Goal: Task Accomplishment & Management: Manage account settings

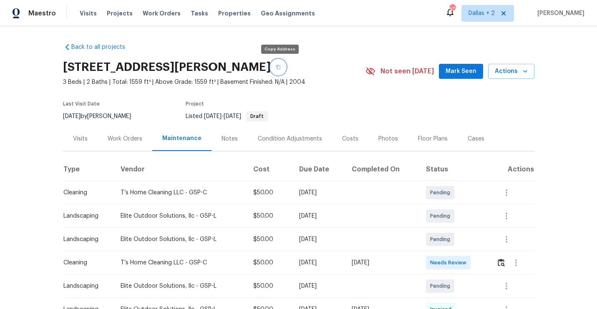
click at [278, 68] on icon "button" at bounding box center [278, 67] width 5 height 5
click at [502, 264] on img "button" at bounding box center [500, 263] width 7 height 8
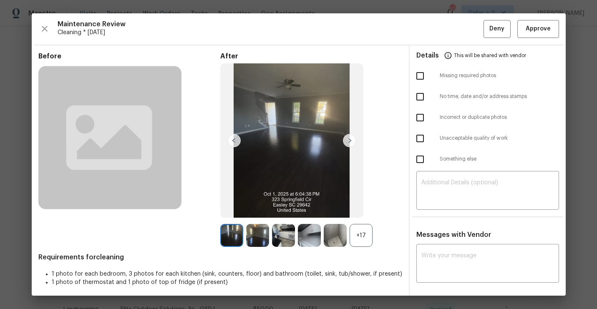
click at [359, 229] on div "+17" at bounding box center [360, 235] width 23 height 23
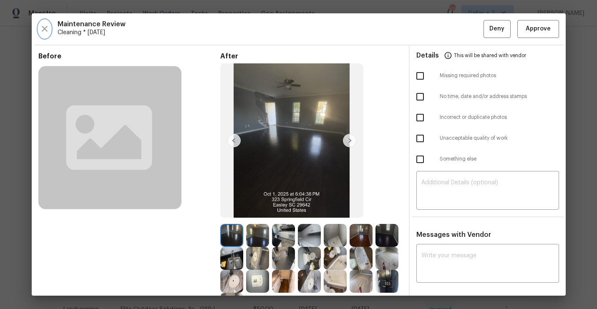
click at [43, 30] on icon "button" at bounding box center [45, 29] width 6 height 6
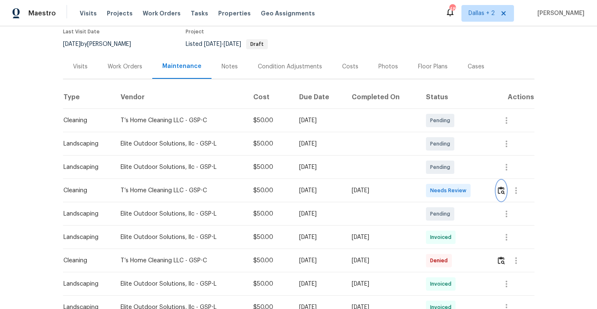
scroll to position [73, 0]
click at [499, 190] on button "button" at bounding box center [501, 190] width 10 height 20
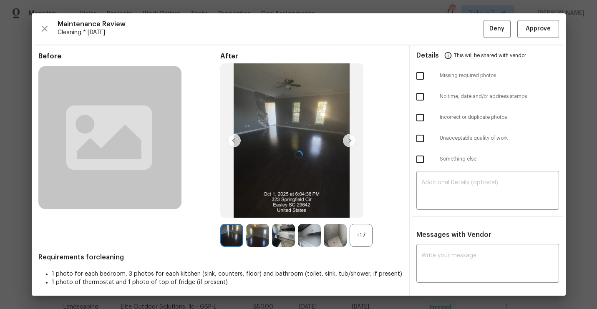
click at [360, 234] on div at bounding box center [299, 154] width 534 height 282
click at [362, 236] on div "+17" at bounding box center [360, 235] width 23 height 23
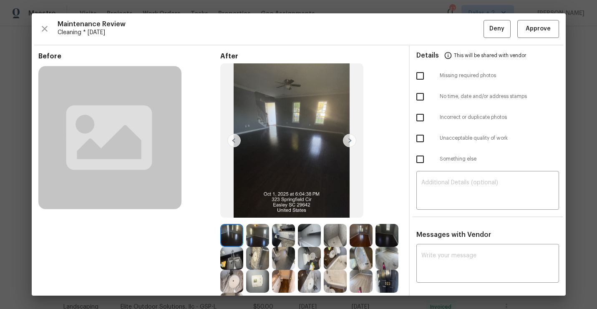
scroll to position [64, 0]
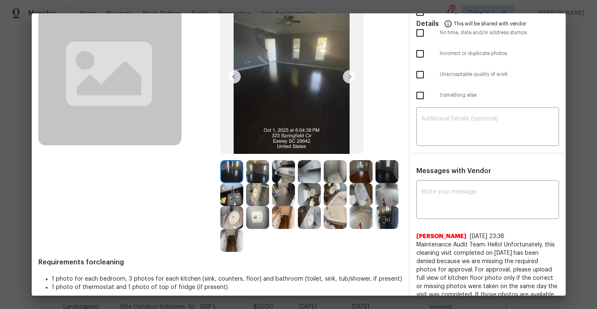
click at [349, 79] on img at bounding box center [349, 76] width 13 height 13
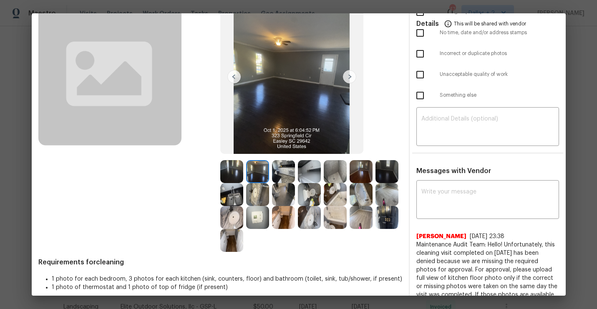
click at [349, 79] on img at bounding box center [349, 76] width 13 height 13
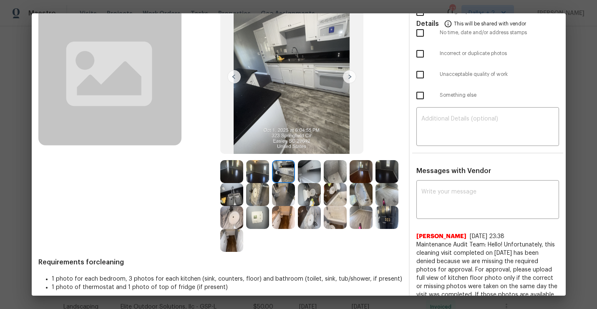
click at [349, 79] on img at bounding box center [349, 76] width 13 height 13
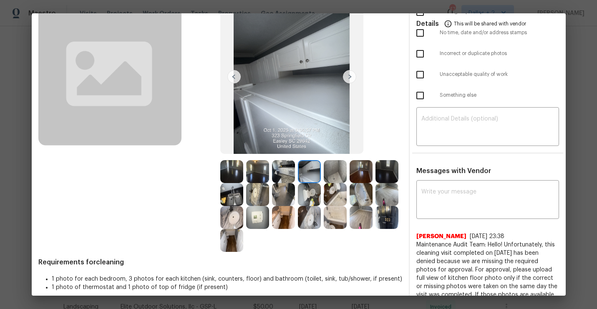
click at [349, 79] on img at bounding box center [349, 76] width 13 height 13
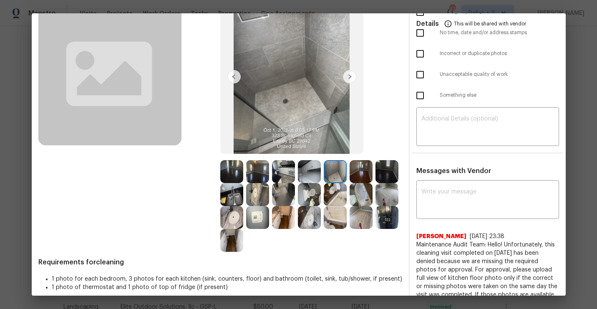
click at [349, 79] on img at bounding box center [349, 76] width 13 height 13
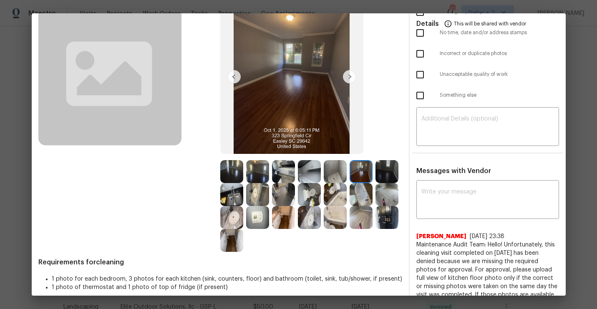
scroll to position [0, 0]
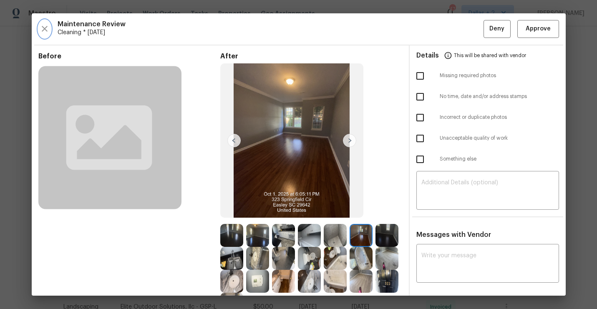
click at [46, 35] on button "button" at bounding box center [44, 29] width 13 height 18
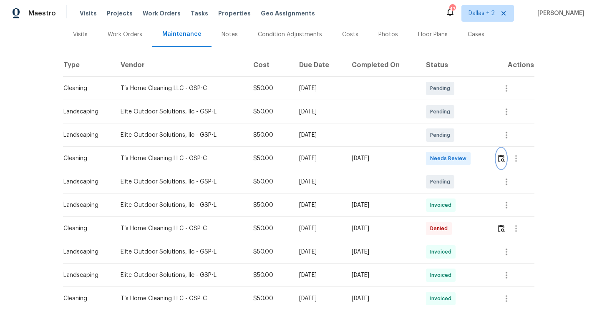
scroll to position [113, 0]
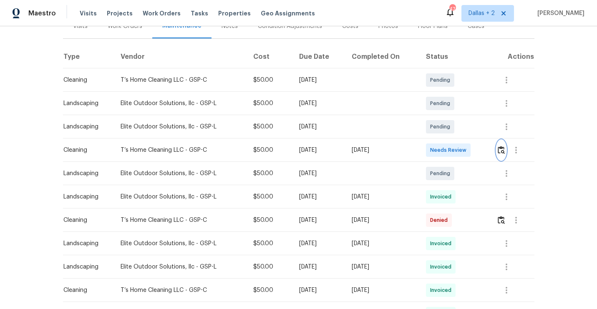
click at [502, 148] on img "button" at bounding box center [500, 150] width 7 height 8
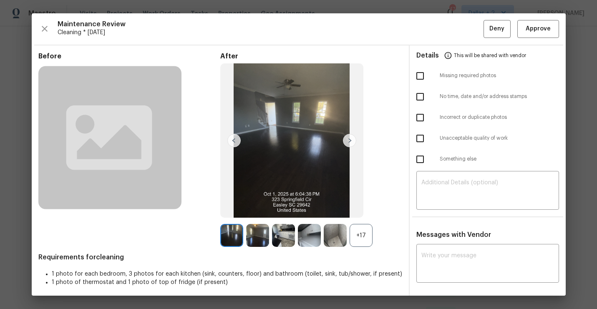
click at [375, 226] on div "+17" at bounding box center [311, 235] width 182 height 23
click at [362, 233] on div "+17" at bounding box center [360, 235] width 23 height 23
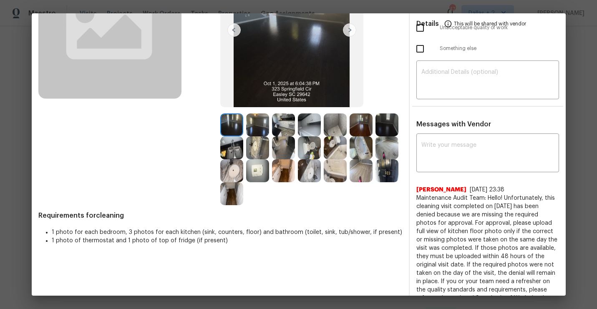
scroll to position [111, 0]
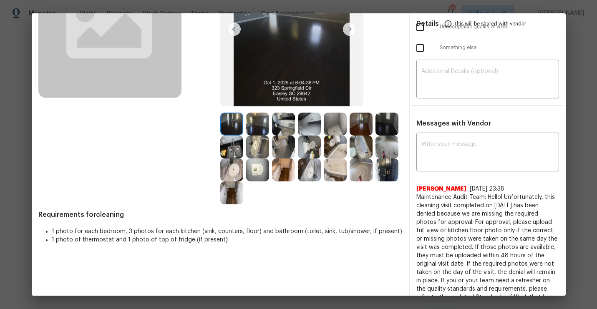
click at [358, 163] on img at bounding box center [360, 169] width 23 height 23
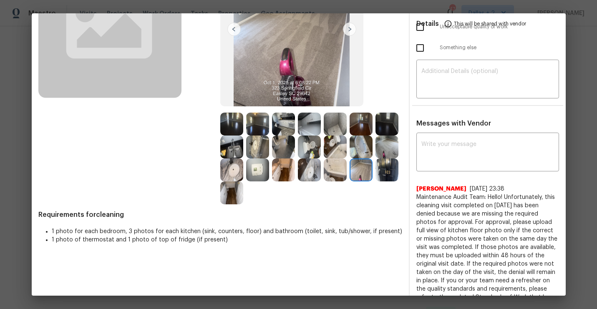
scroll to position [112, 0]
click at [232, 128] on img at bounding box center [231, 123] width 23 height 23
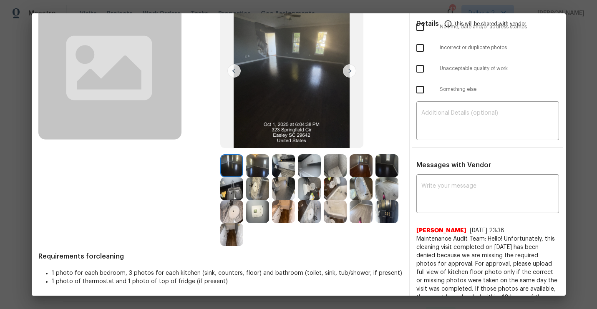
scroll to position [65, 0]
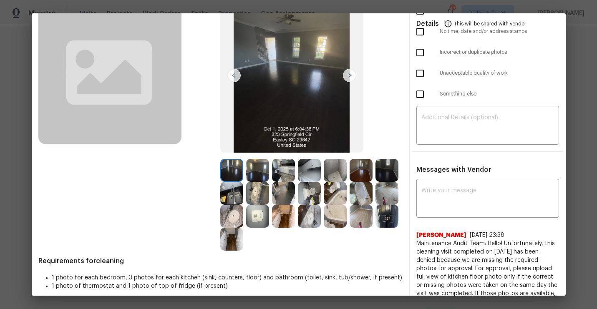
click at [254, 169] on img at bounding box center [257, 170] width 23 height 23
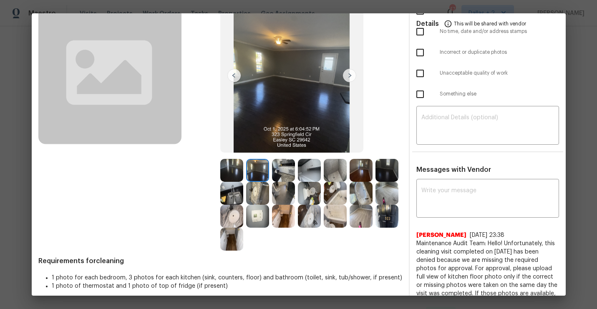
click at [361, 221] on img at bounding box center [360, 216] width 23 height 23
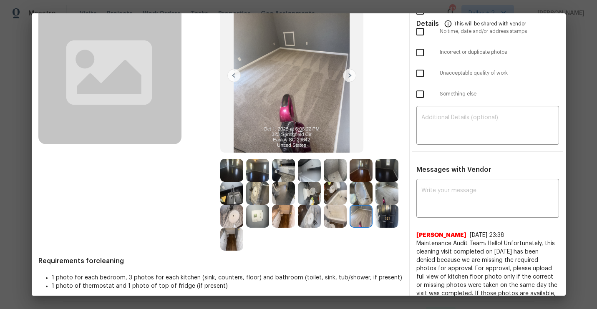
click at [229, 176] on img at bounding box center [231, 170] width 23 height 23
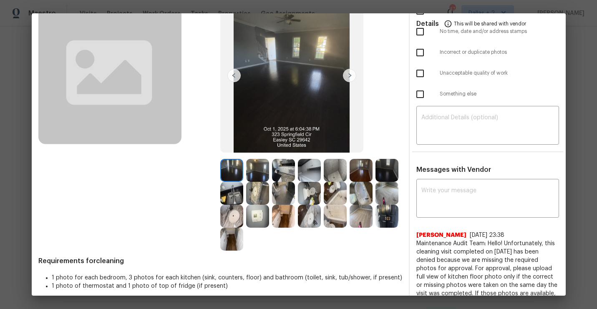
click at [248, 171] on img at bounding box center [257, 170] width 23 height 23
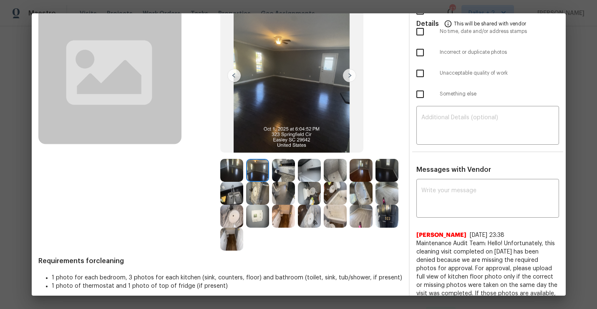
click at [227, 170] on img at bounding box center [231, 170] width 23 height 23
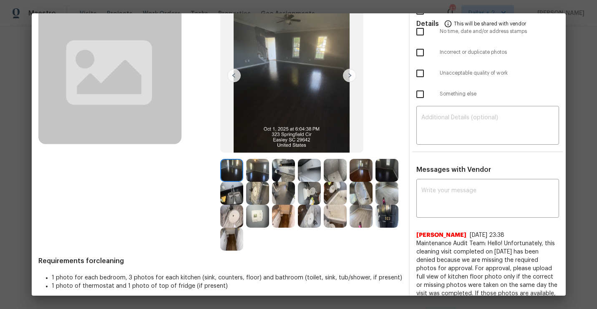
click at [253, 165] on img at bounding box center [257, 170] width 23 height 23
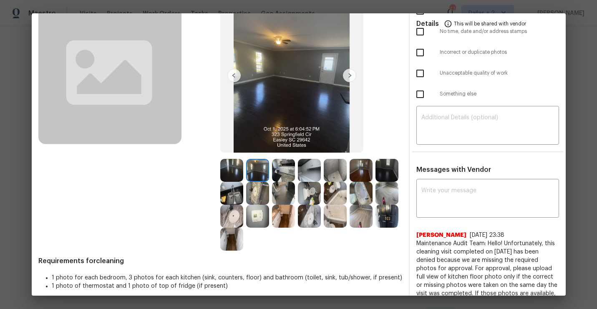
click at [284, 168] on img at bounding box center [283, 170] width 23 height 23
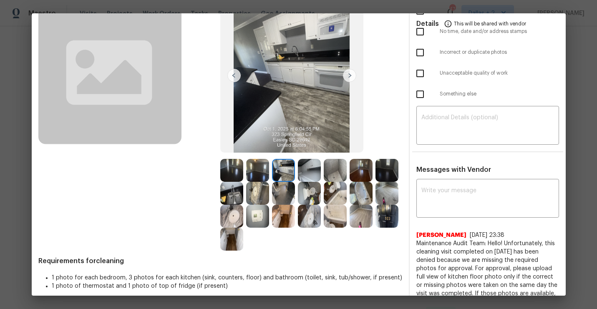
click at [311, 168] on img at bounding box center [309, 170] width 23 height 23
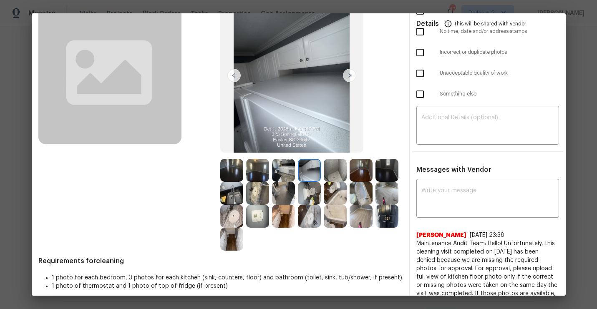
click at [327, 172] on img at bounding box center [335, 170] width 23 height 23
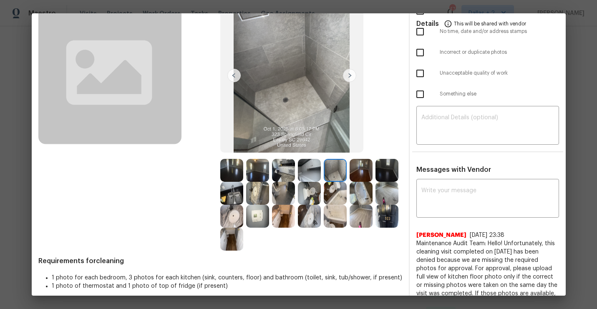
click at [356, 172] on img at bounding box center [360, 170] width 23 height 23
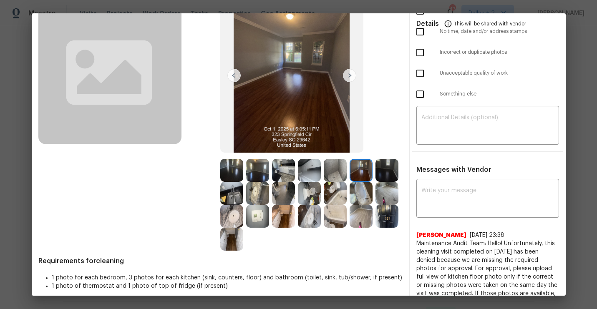
click at [395, 173] on img at bounding box center [386, 170] width 23 height 23
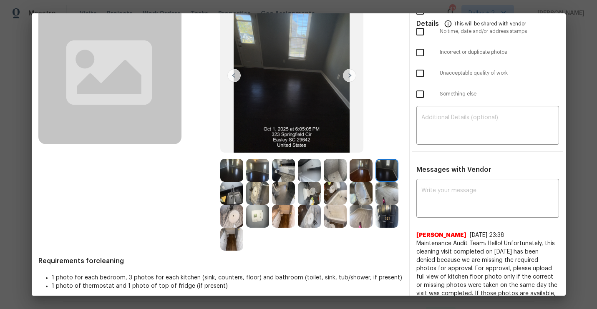
click at [237, 193] on img at bounding box center [231, 193] width 23 height 23
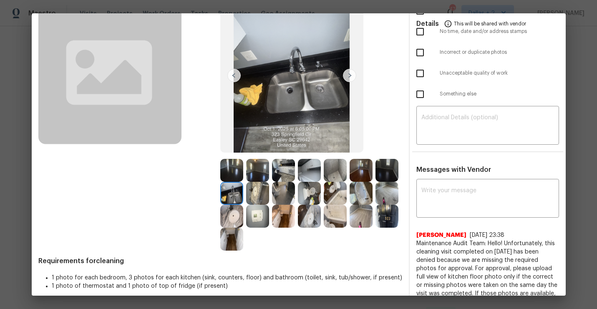
click at [258, 195] on img at bounding box center [257, 193] width 23 height 23
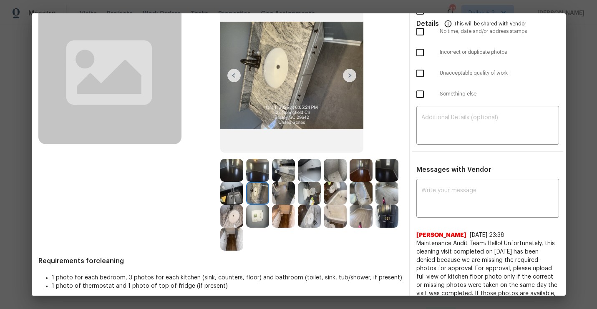
click at [284, 197] on img at bounding box center [283, 193] width 23 height 23
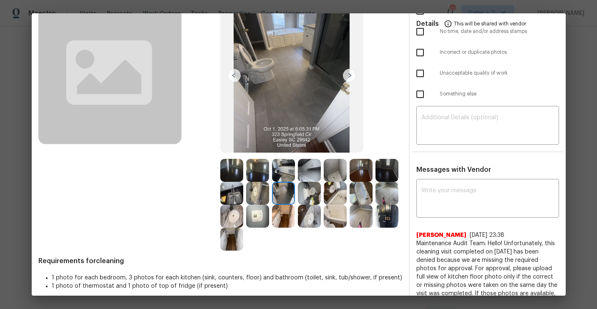
click at [308, 198] on img at bounding box center [309, 193] width 23 height 23
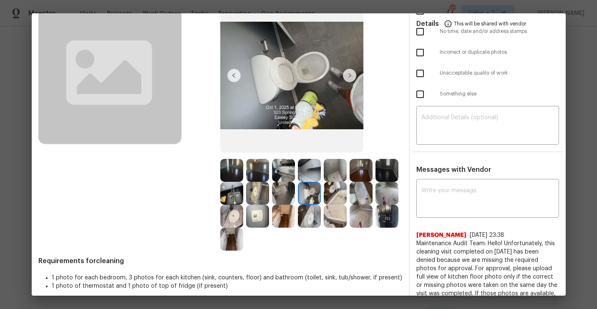
click at [331, 190] on img at bounding box center [335, 193] width 23 height 23
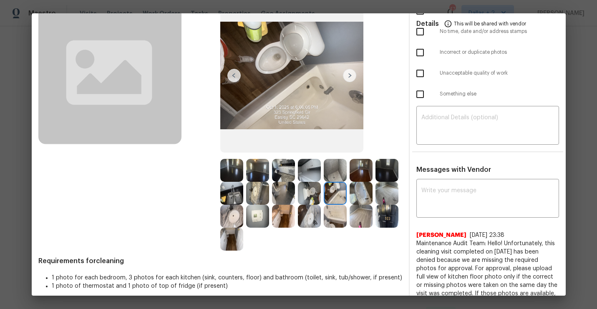
click at [366, 193] on img at bounding box center [360, 193] width 23 height 23
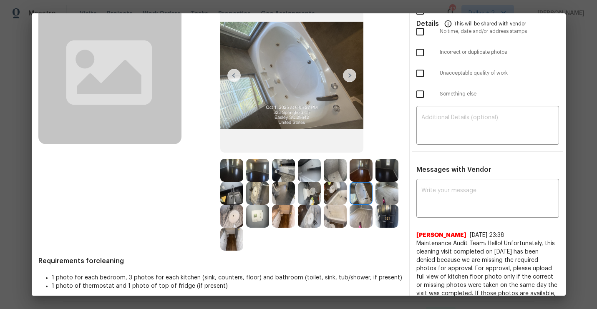
click at [389, 193] on img at bounding box center [386, 193] width 23 height 23
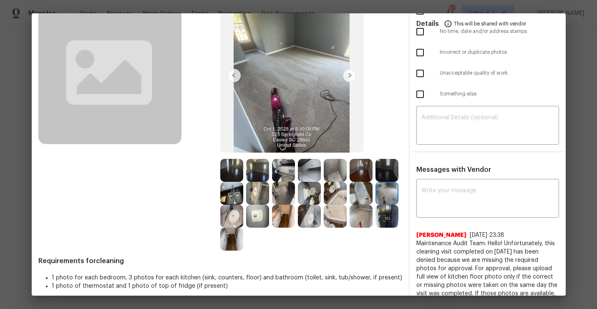
click at [237, 218] on img at bounding box center [231, 216] width 23 height 23
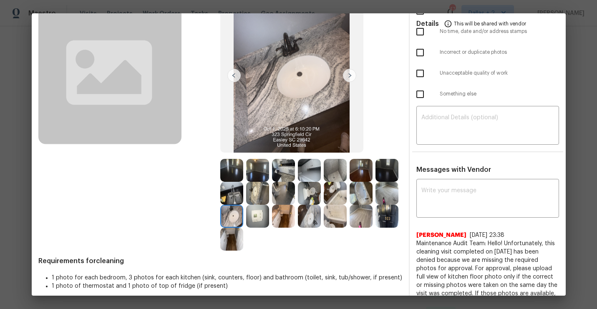
click at [250, 214] on img at bounding box center [257, 216] width 23 height 23
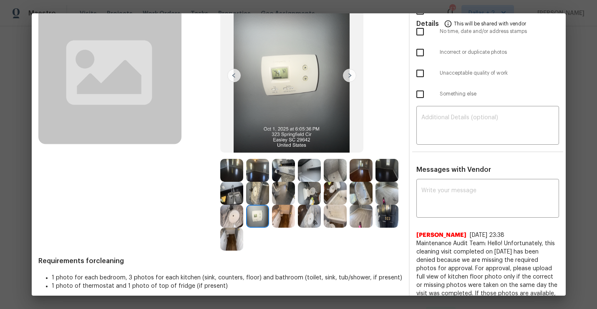
click at [282, 221] on img at bounding box center [283, 216] width 23 height 23
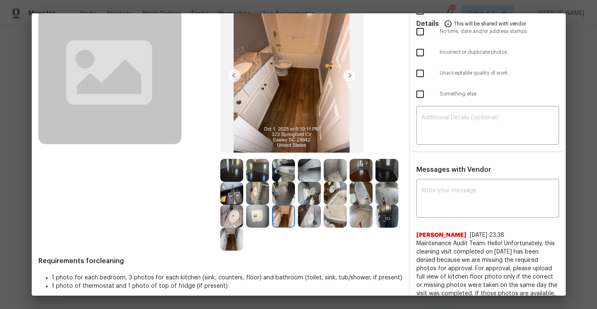
click at [304, 222] on img at bounding box center [309, 216] width 23 height 23
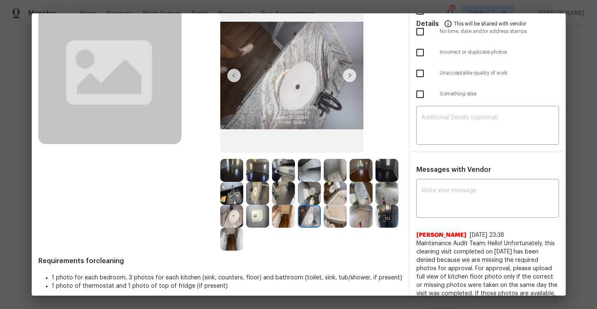
click at [337, 216] on img at bounding box center [335, 216] width 23 height 23
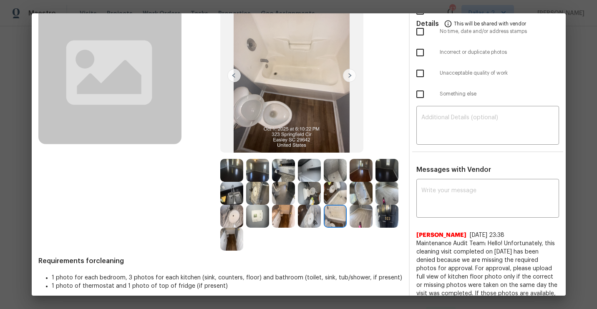
click at [357, 222] on img at bounding box center [360, 216] width 23 height 23
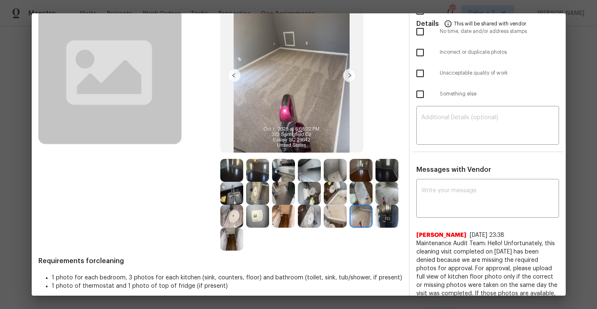
click at [390, 213] on img at bounding box center [386, 216] width 23 height 23
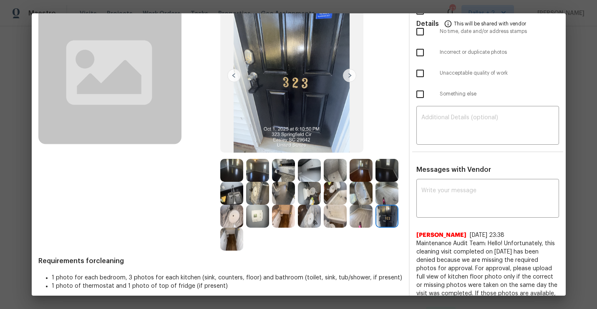
click at [228, 236] on img at bounding box center [231, 239] width 23 height 23
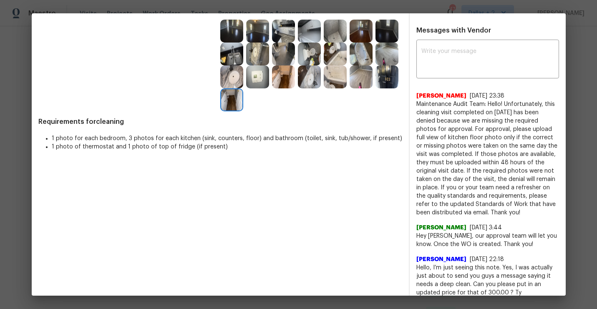
scroll to position [0, 0]
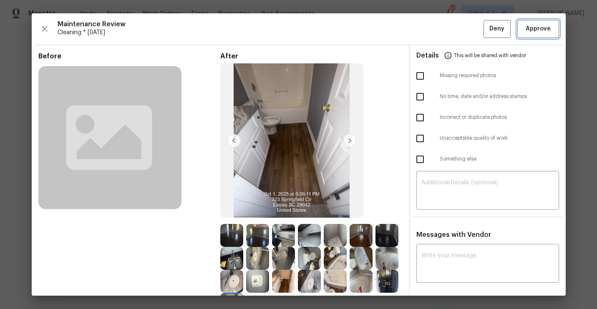
click at [543, 32] on span "Approve" at bounding box center [537, 29] width 25 height 10
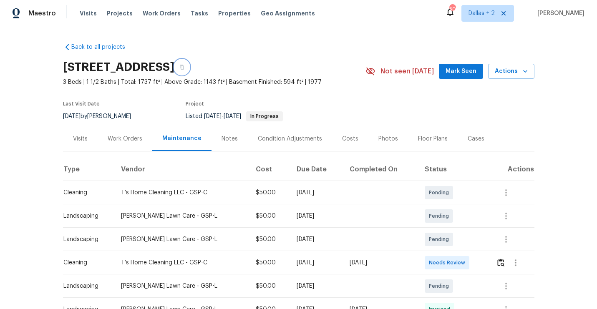
click at [184, 69] on icon "button" at bounding box center [181, 67] width 5 height 5
click at [505, 261] on button "button" at bounding box center [501, 263] width 10 height 20
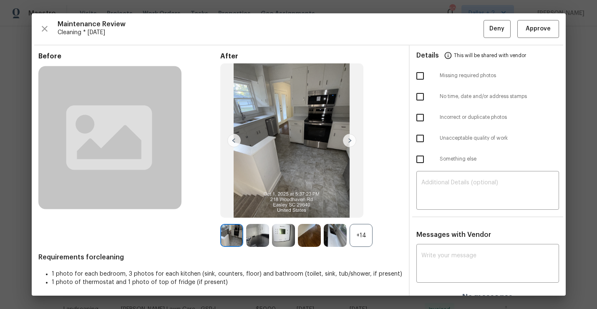
click at [365, 239] on div "+14" at bounding box center [360, 235] width 23 height 23
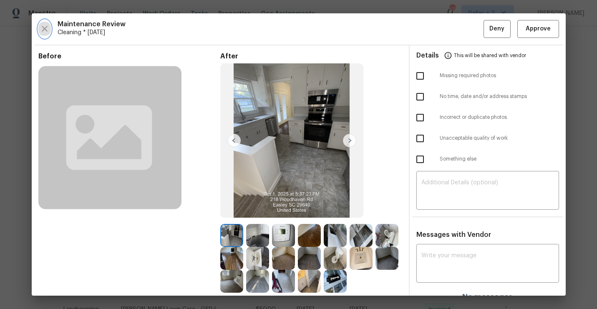
click at [41, 26] on icon "button" at bounding box center [45, 29] width 10 height 10
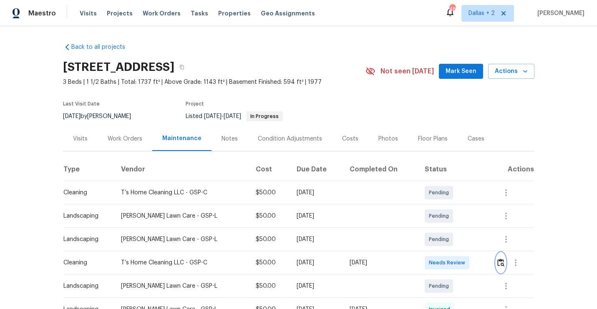
click at [500, 264] on img "button" at bounding box center [500, 263] width 7 height 8
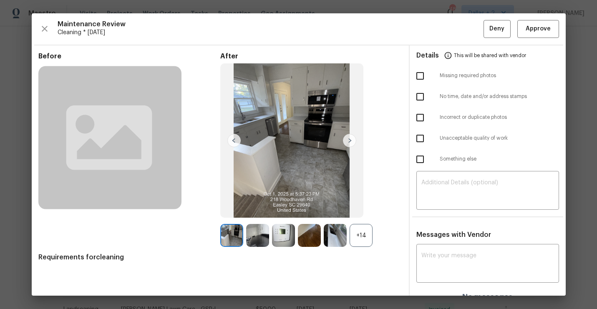
click at [366, 236] on div "+14" at bounding box center [360, 235] width 23 height 23
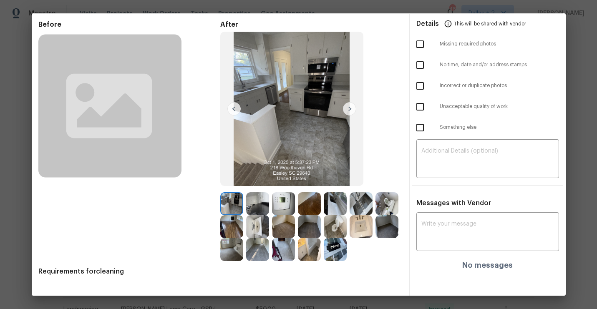
scroll to position [32, 0]
click at [349, 106] on img at bounding box center [349, 108] width 13 height 13
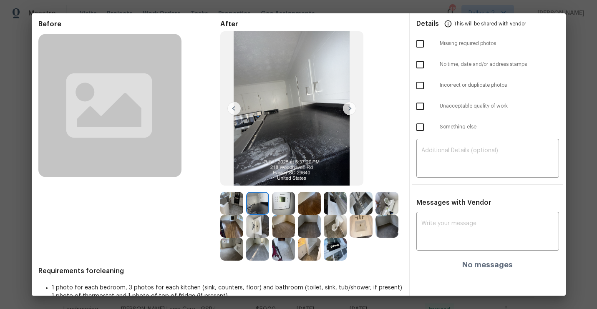
scroll to position [0, 0]
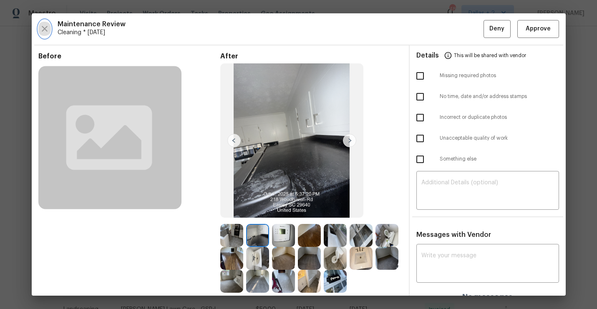
click at [43, 30] on icon "button" at bounding box center [45, 29] width 6 height 6
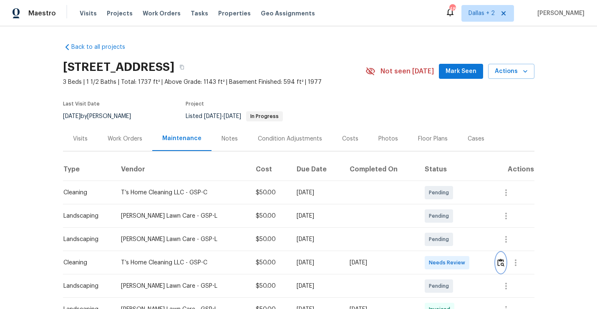
click at [500, 264] on img "button" at bounding box center [500, 263] width 7 height 8
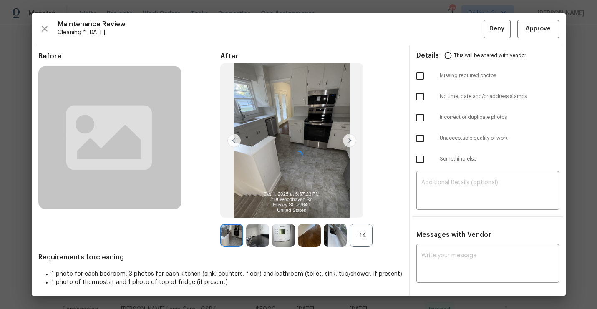
click at [363, 236] on div at bounding box center [299, 154] width 534 height 282
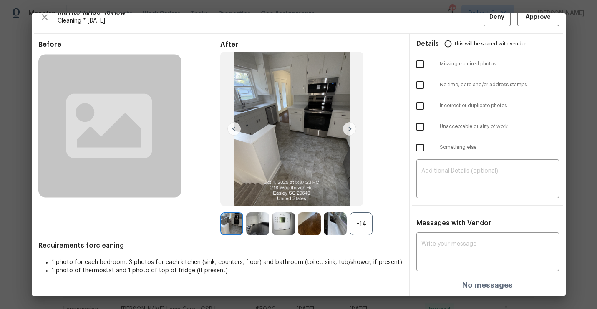
click at [362, 227] on div "+14" at bounding box center [360, 223] width 23 height 23
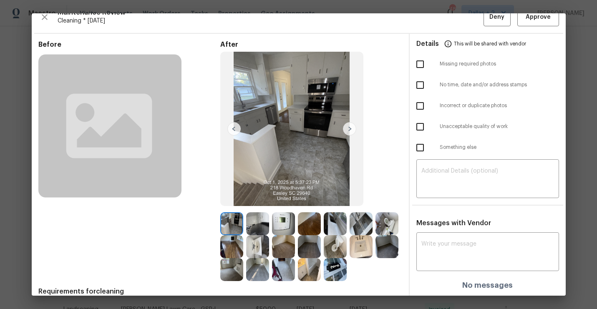
scroll to position [49, 0]
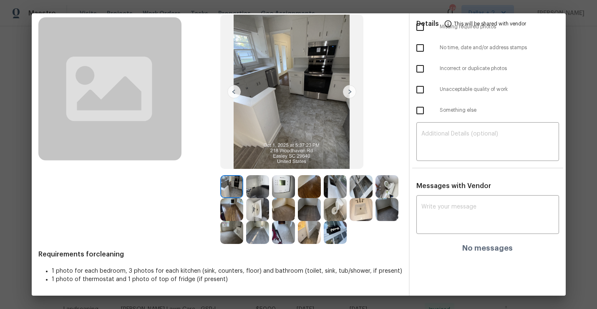
click at [381, 184] on img at bounding box center [386, 186] width 23 height 23
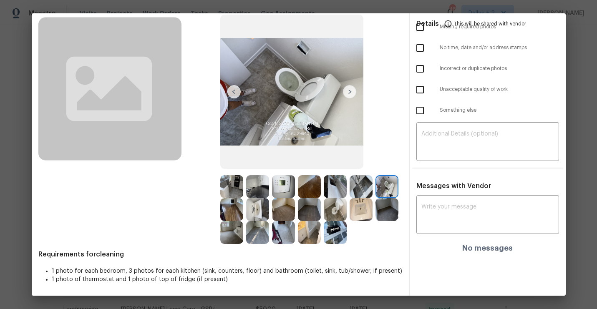
click at [331, 207] on img at bounding box center [335, 209] width 23 height 23
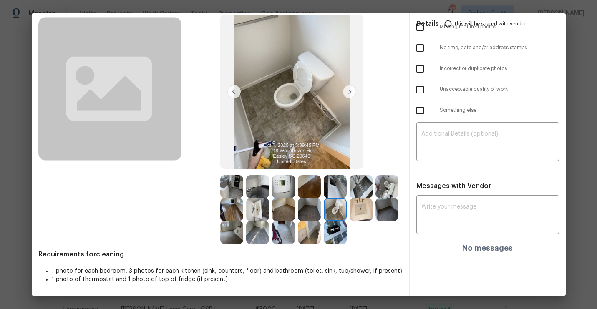
scroll to position [0, 0]
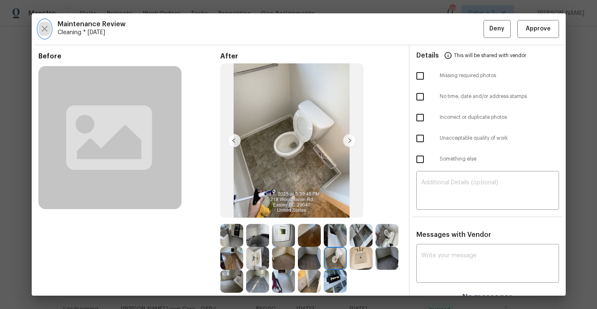
click at [40, 31] on icon "button" at bounding box center [45, 29] width 10 height 10
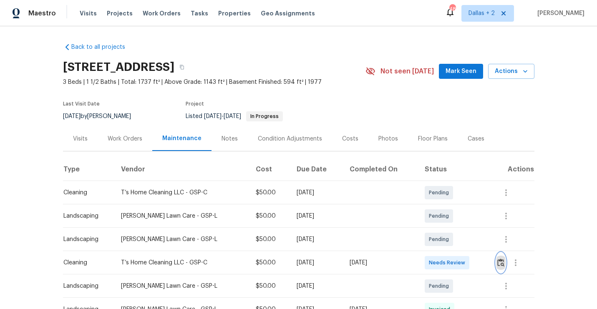
click at [499, 261] on img "button" at bounding box center [500, 263] width 7 height 8
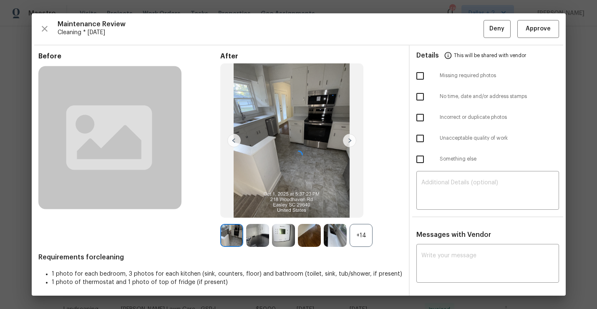
click at [376, 239] on div at bounding box center [299, 154] width 534 height 282
click at [362, 237] on div at bounding box center [299, 154] width 534 height 282
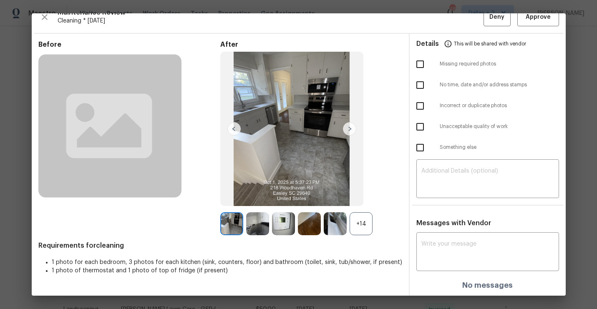
click at [362, 226] on div "+14" at bounding box center [360, 223] width 23 height 23
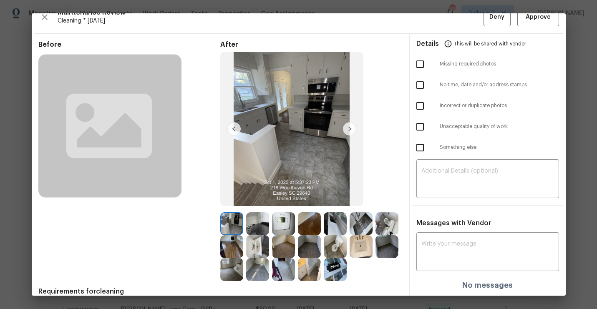
scroll to position [49, 0]
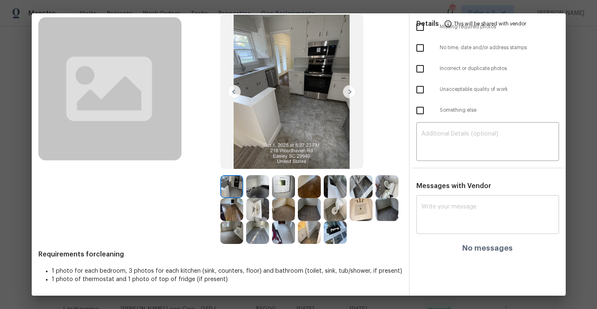
click at [431, 205] on textarea at bounding box center [487, 215] width 133 height 23
paste textarea "Maintenance Audit Team: Hello!"
click at [257, 188] on img at bounding box center [257, 186] width 23 height 23
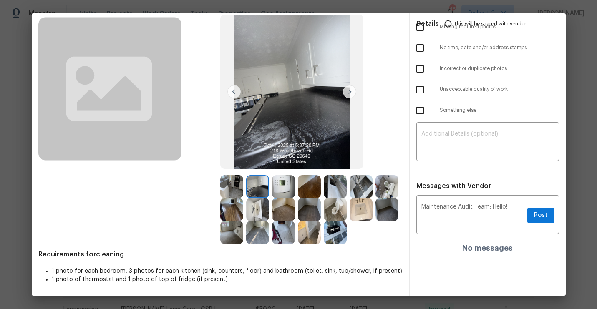
click at [150, 209] on div "Before" at bounding box center [129, 123] width 182 height 241
click at [316, 82] on img at bounding box center [291, 92] width 143 height 155
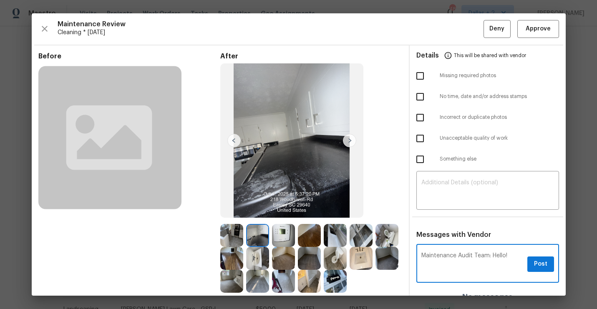
click at [517, 258] on textarea "Maintenance Audit Team: Hello!" at bounding box center [472, 264] width 103 height 23
paste textarea "Unfortunately this cleaning visit completed on 9/15/2025 has been denied becaus…"
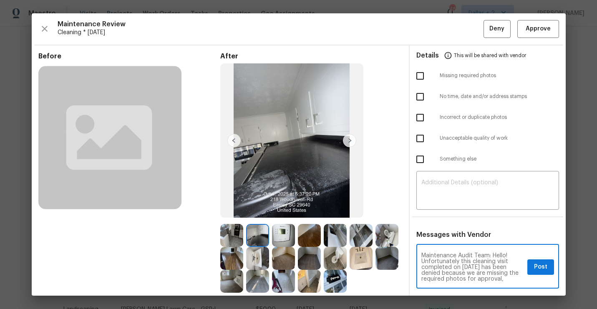
click at [472, 266] on textarea "Maintenance Audit Team: Hello! Unfortunately this cleaning visit completed on 9…" at bounding box center [472, 267] width 103 height 29
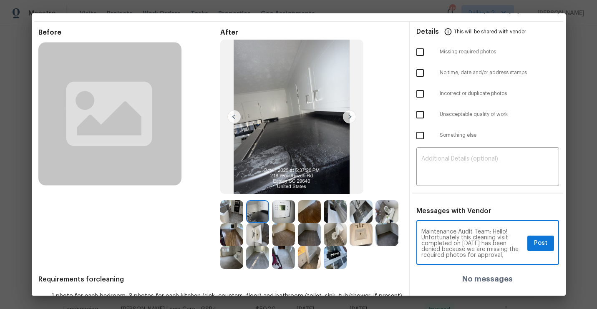
click at [510, 256] on textarea "Maintenance Audit Team: Hello! Unfortunately this cleaning visit completed on 9…" at bounding box center [472, 243] width 103 height 29
drag, startPoint x: 512, startPoint y: 257, endPoint x: 422, endPoint y: 240, distance: 91.7
click at [422, 240] on textarea "Maintenance Audit Team: Hello! Unfortunately this cleaning visit completed on 9…" at bounding box center [472, 243] width 103 height 29
type textarea "Maintenance Audit Team: Hello! can you please let us know what is that white pa…"
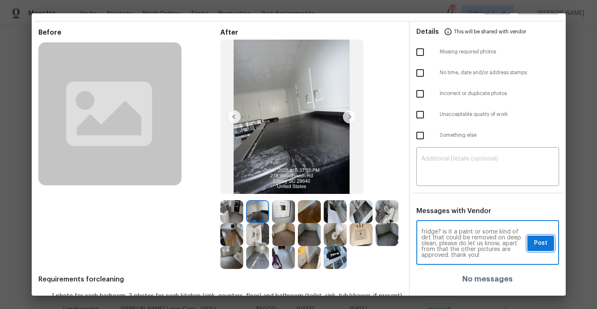
click at [537, 241] on span "Post" at bounding box center [540, 243] width 13 height 10
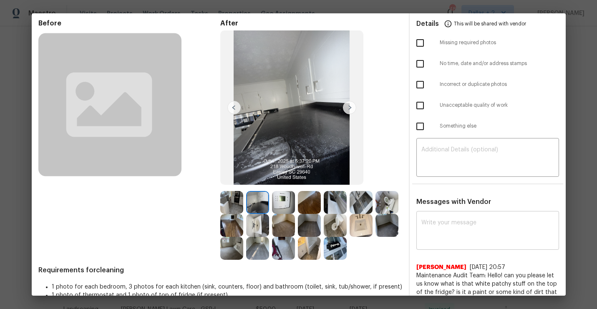
scroll to position [0, 0]
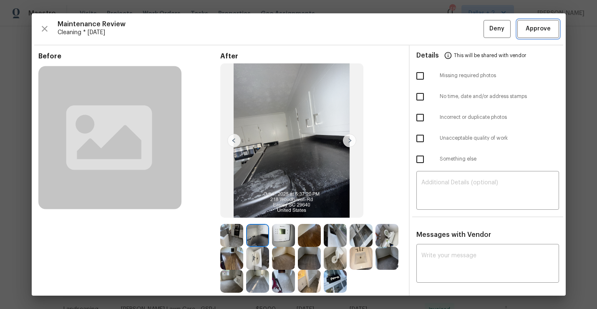
click at [524, 30] on span "Approve" at bounding box center [538, 29] width 28 height 10
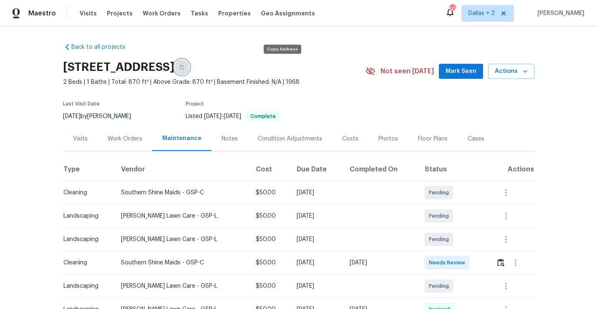
click at [184, 69] on icon "button" at bounding box center [182, 67] width 4 height 5
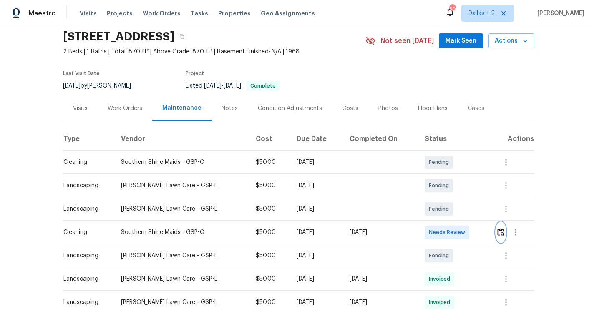
click at [500, 231] on img "button" at bounding box center [500, 232] width 7 height 8
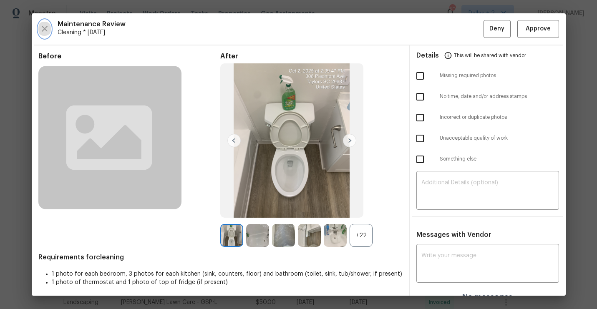
click at [41, 26] on icon "button" at bounding box center [45, 29] width 10 height 10
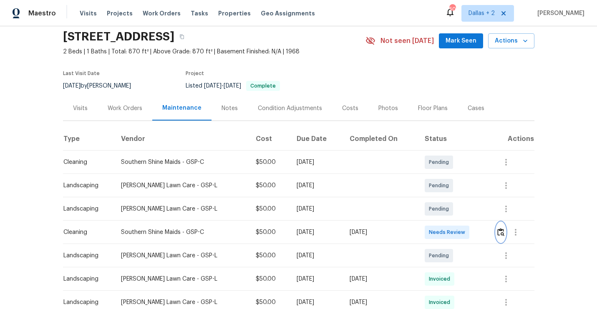
click at [504, 232] on img "button" at bounding box center [500, 232] width 7 height 8
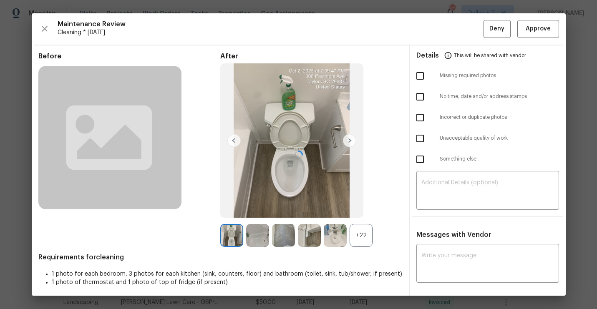
click at [348, 234] on div at bounding box center [299, 154] width 534 height 282
click at [356, 234] on div at bounding box center [299, 154] width 534 height 282
click at [363, 232] on div "+22" at bounding box center [360, 235] width 23 height 23
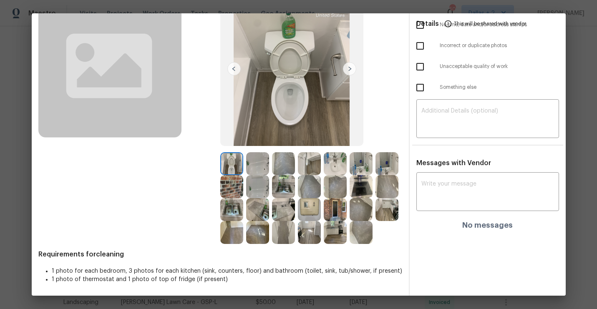
scroll to position [0, 0]
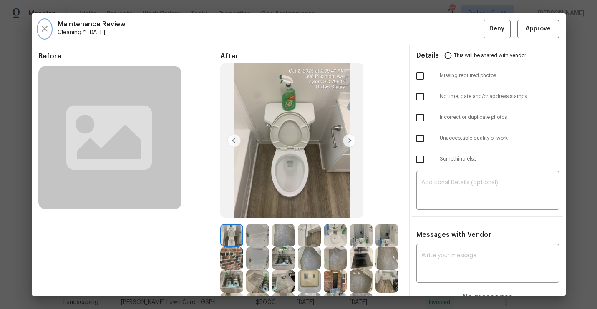
click at [42, 30] on icon "button" at bounding box center [45, 29] width 10 height 10
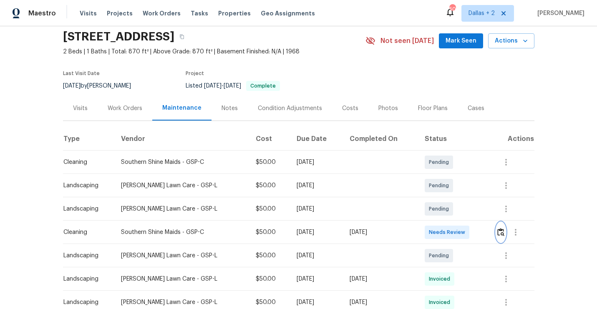
click at [504, 236] on img "button" at bounding box center [500, 232] width 7 height 8
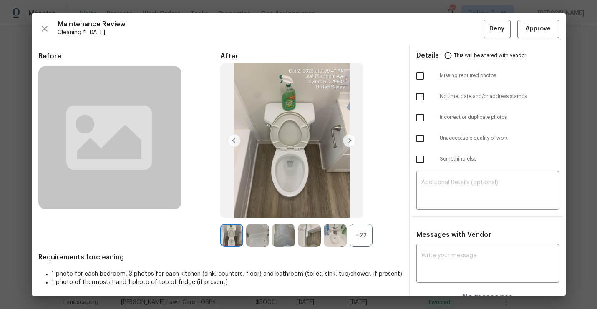
click at [371, 243] on div "+22" at bounding box center [360, 235] width 23 height 23
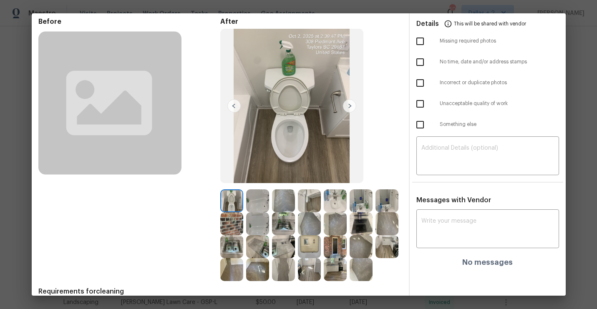
scroll to position [35, 0]
click at [349, 106] on img at bounding box center [349, 105] width 13 height 13
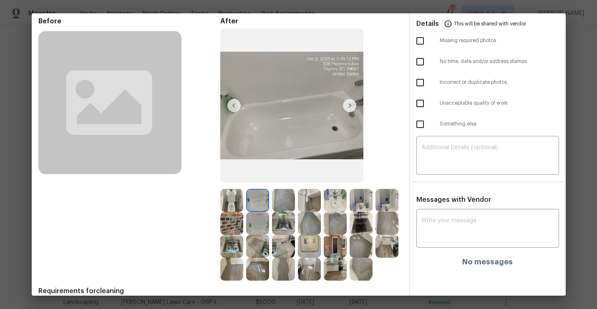
click at [350, 107] on img at bounding box center [349, 105] width 13 height 13
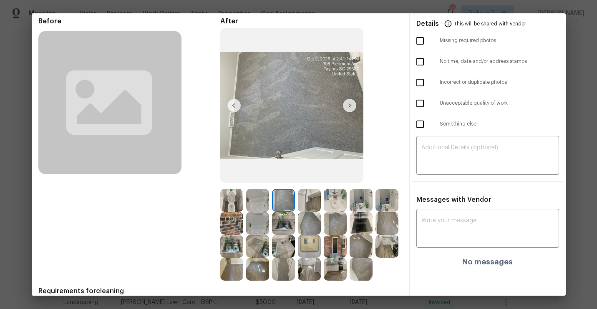
click at [350, 107] on img at bounding box center [349, 105] width 13 height 13
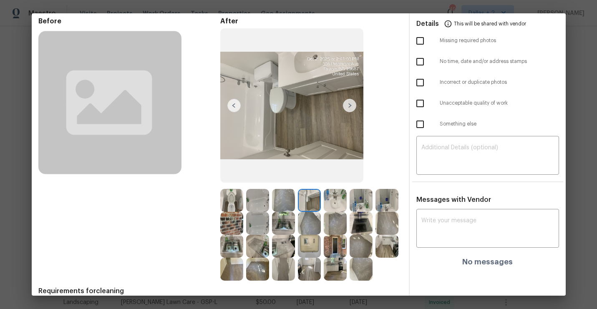
click at [350, 107] on img at bounding box center [349, 105] width 13 height 13
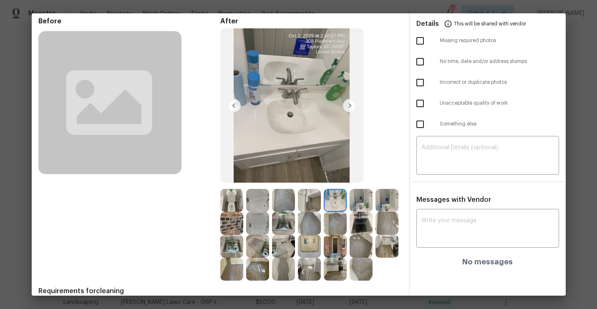
click at [350, 107] on img at bounding box center [349, 105] width 13 height 13
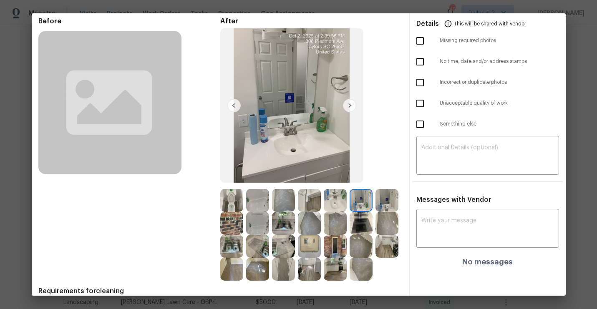
click at [350, 107] on img at bounding box center [349, 105] width 13 height 13
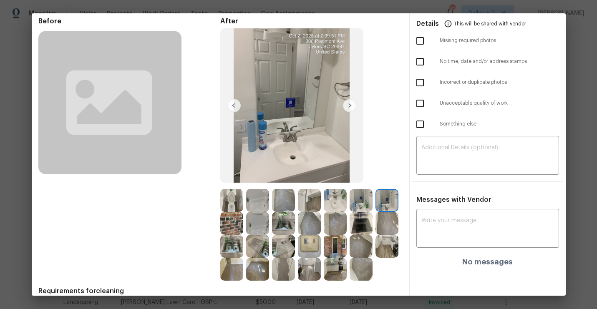
click at [350, 107] on img at bounding box center [349, 105] width 13 height 13
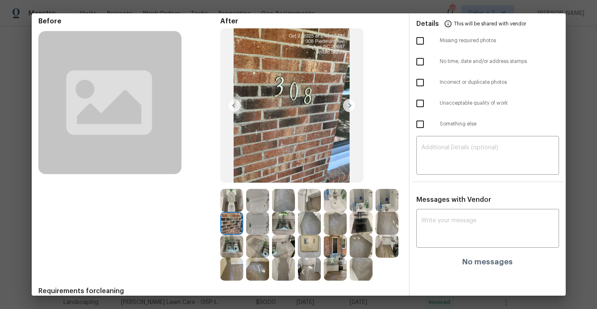
click at [225, 229] on img at bounding box center [231, 223] width 23 height 23
click at [351, 106] on img at bounding box center [349, 105] width 13 height 13
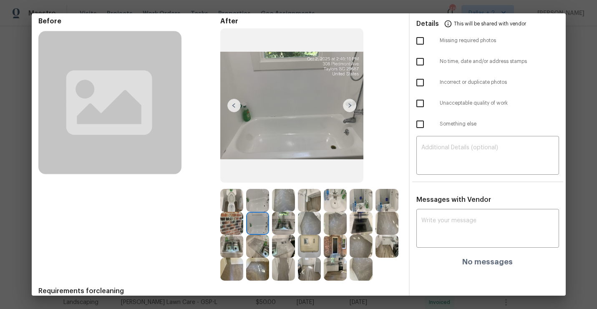
click at [351, 102] on img at bounding box center [349, 105] width 13 height 13
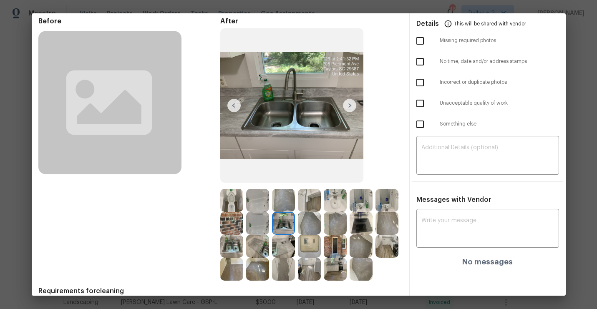
click at [392, 246] on img at bounding box center [386, 246] width 23 height 23
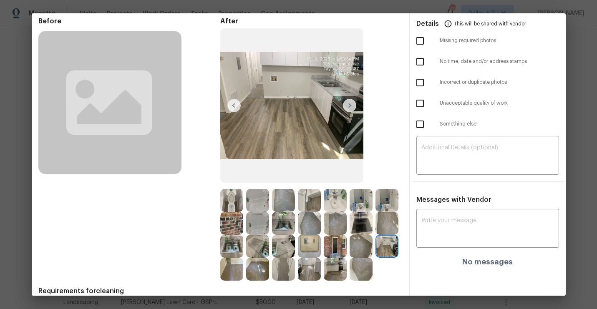
click at [345, 273] on img at bounding box center [335, 269] width 23 height 23
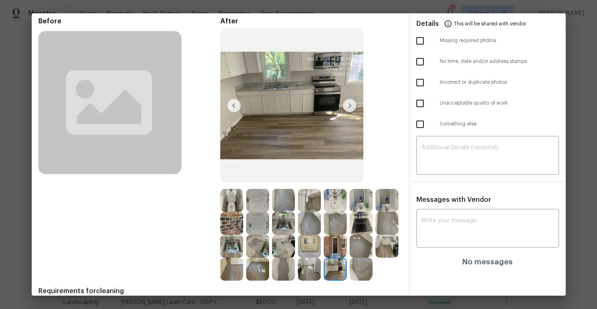
click at [311, 248] on img at bounding box center [309, 246] width 23 height 23
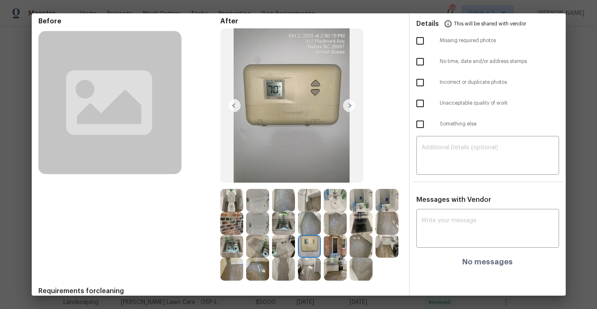
click at [309, 274] on img at bounding box center [309, 269] width 23 height 23
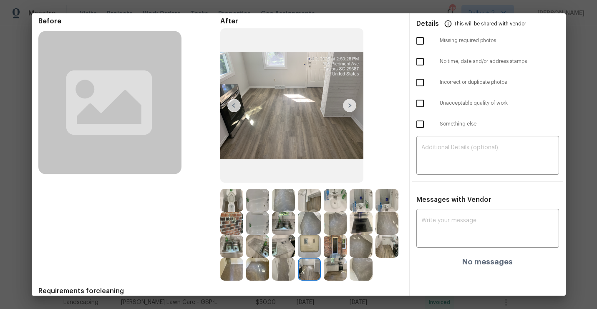
scroll to position [0, 0]
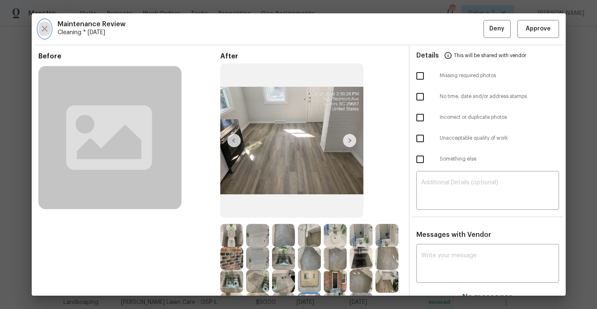
click at [44, 24] on icon "button" at bounding box center [45, 29] width 10 height 10
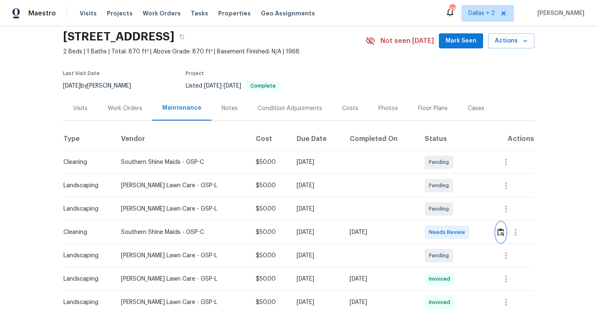
click at [503, 229] on img "button" at bounding box center [500, 232] width 7 height 8
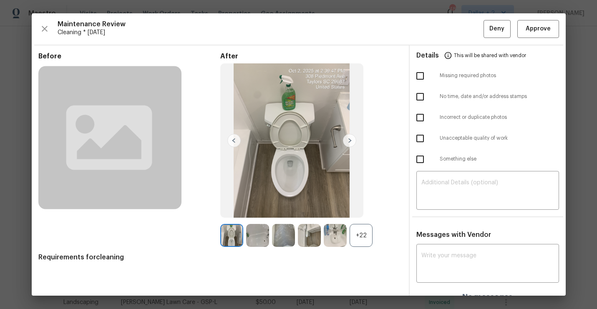
click at [362, 238] on div "+22" at bounding box center [360, 235] width 23 height 23
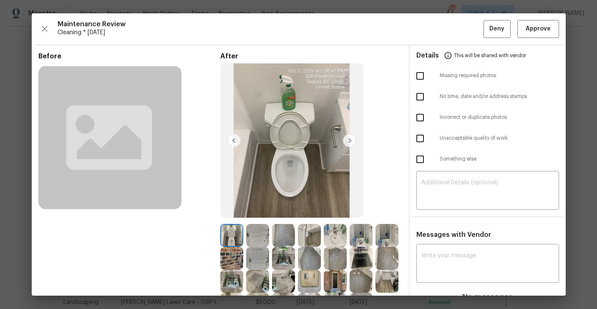
scroll to position [65, 0]
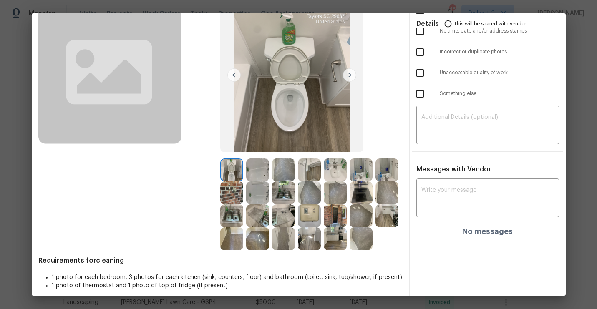
click at [271, 237] on div at bounding box center [259, 238] width 26 height 23
click at [258, 238] on img at bounding box center [257, 238] width 23 height 23
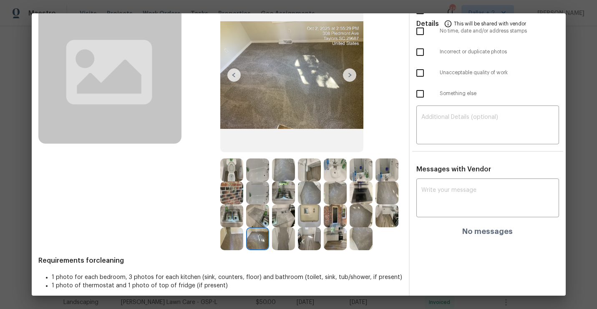
click at [382, 220] on img at bounding box center [386, 215] width 23 height 23
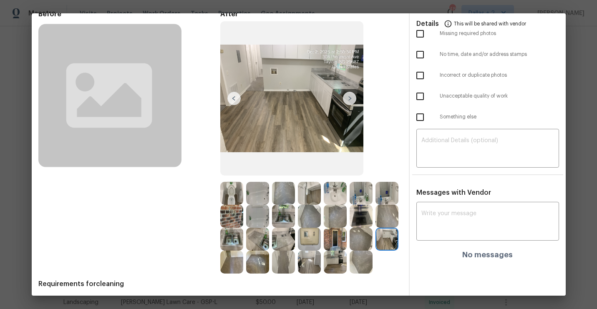
scroll to position [40, 0]
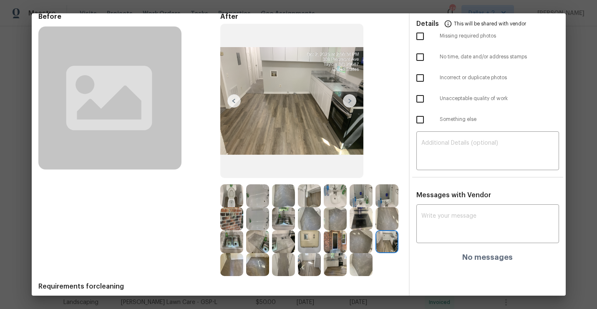
click at [235, 200] on img at bounding box center [231, 195] width 23 height 23
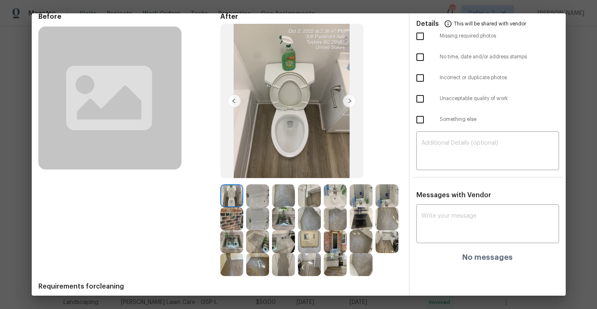
click at [248, 195] on img at bounding box center [257, 195] width 23 height 23
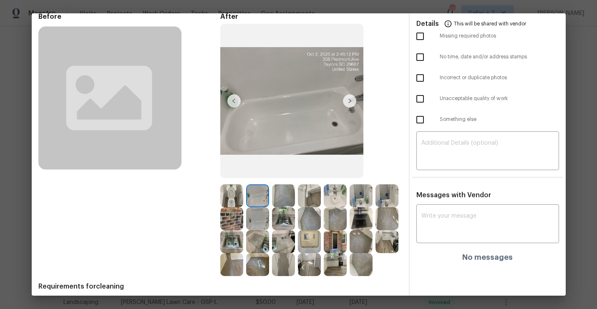
scroll to position [0, 0]
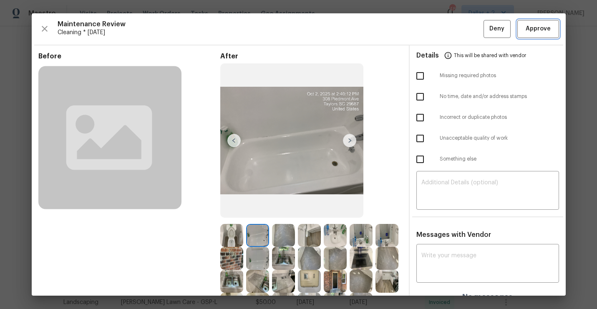
click at [540, 35] on button "Approve" at bounding box center [538, 29] width 42 height 18
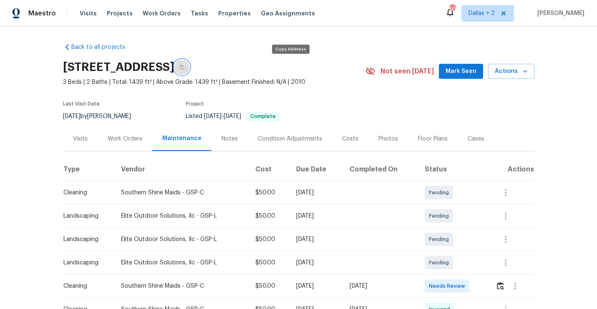
click at [184, 66] on icon "button" at bounding box center [182, 67] width 4 height 5
click at [504, 289] on img "button" at bounding box center [500, 286] width 7 height 8
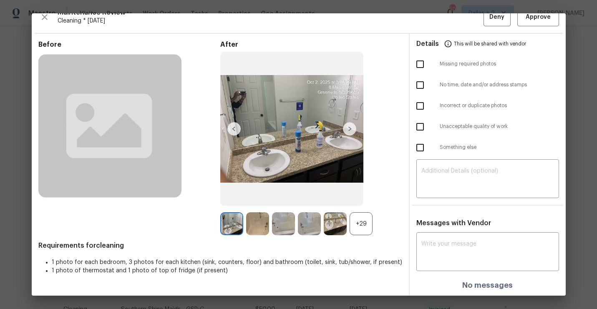
scroll to position [1, 0]
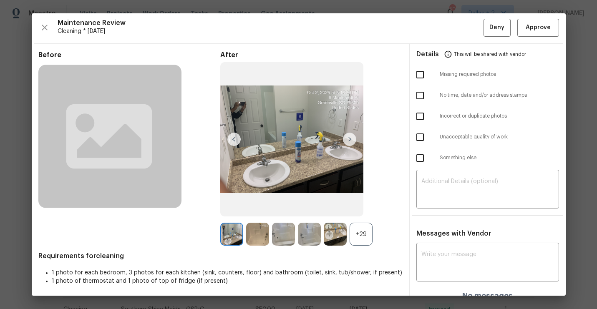
click at [48, 17] on div "Maintenance Review Cleaning * [DATE] Deny Approve Before After +29 Requirements…" at bounding box center [299, 154] width 534 height 282
click at [45, 23] on icon "button" at bounding box center [45, 28] width 10 height 10
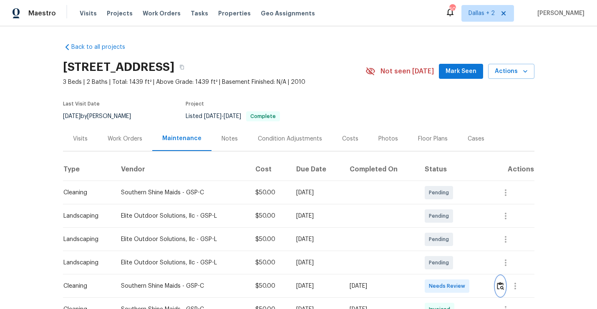
click at [502, 289] on img "button" at bounding box center [500, 286] width 7 height 8
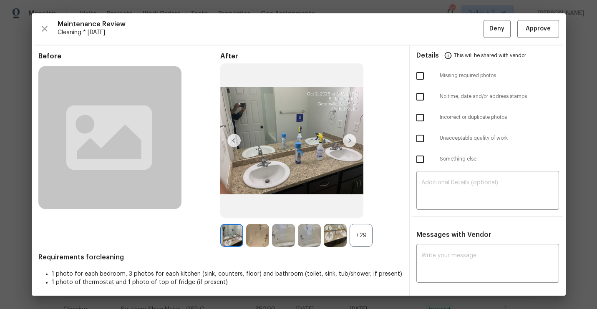
click at [357, 237] on div at bounding box center [299, 154] width 534 height 282
click at [364, 236] on div at bounding box center [299, 154] width 534 height 282
click at [363, 232] on div at bounding box center [299, 154] width 534 height 282
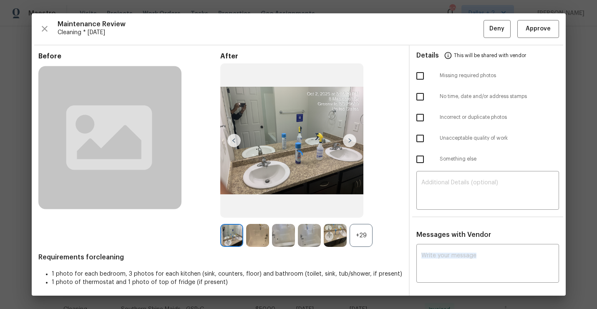
click at [363, 232] on div at bounding box center [299, 154] width 534 height 282
click at [361, 236] on div at bounding box center [299, 154] width 534 height 282
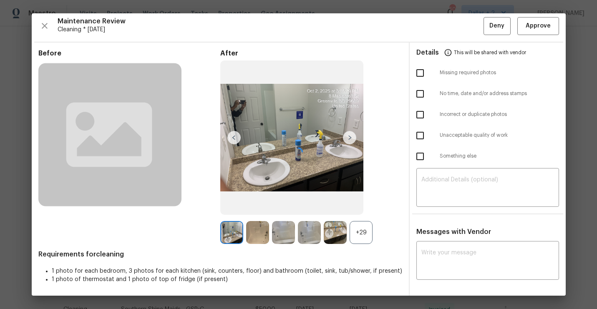
click at [358, 235] on div at bounding box center [299, 151] width 534 height 282
click at [45, 24] on icon "button" at bounding box center [45, 26] width 10 height 10
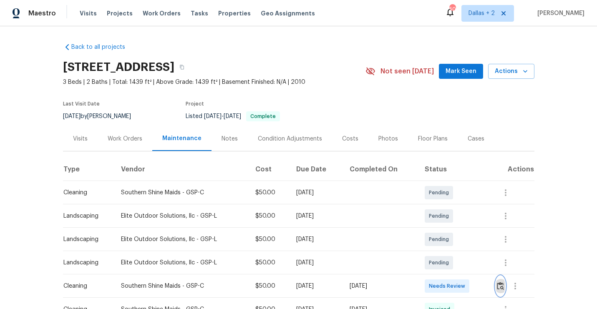
click at [502, 282] on img "button" at bounding box center [500, 286] width 7 height 8
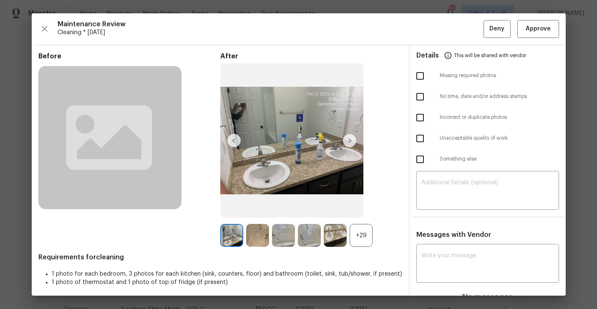
click at [362, 234] on div "+29" at bounding box center [360, 235] width 23 height 23
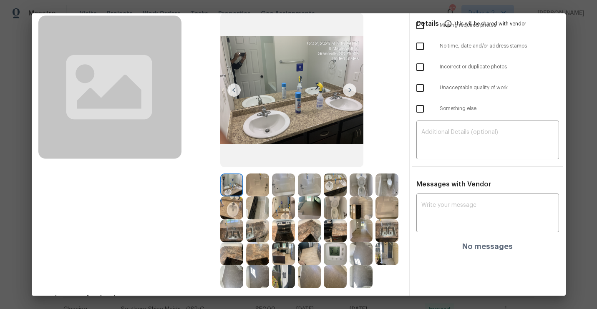
scroll to position [0, 0]
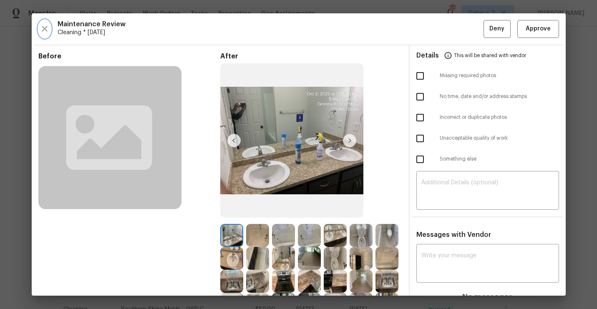
click at [40, 24] on icon "button" at bounding box center [45, 29] width 10 height 10
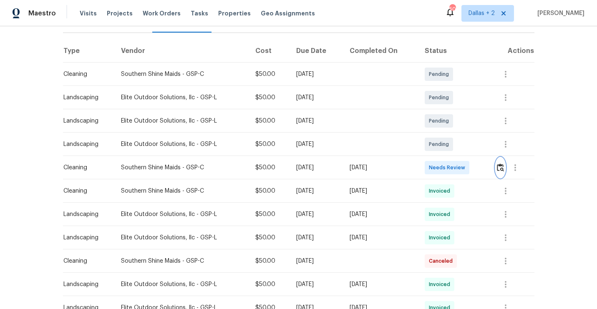
scroll to position [123, 0]
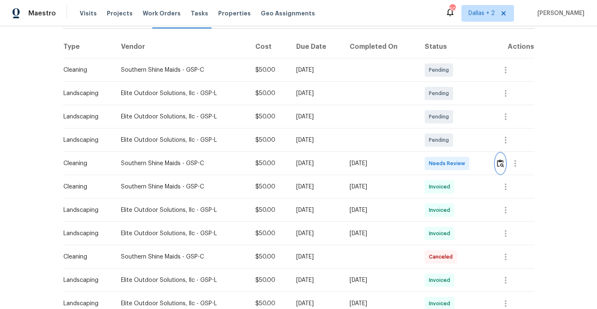
click at [504, 163] on img "button" at bounding box center [500, 163] width 7 height 8
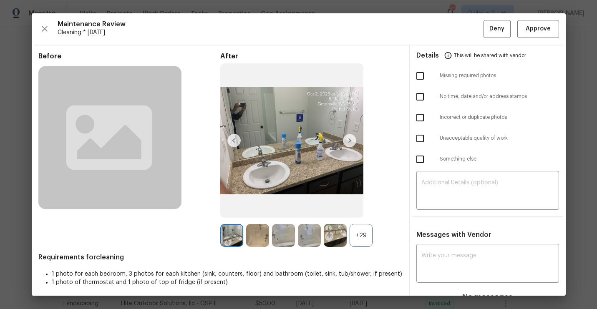
click at [362, 235] on div "+29" at bounding box center [360, 235] width 23 height 23
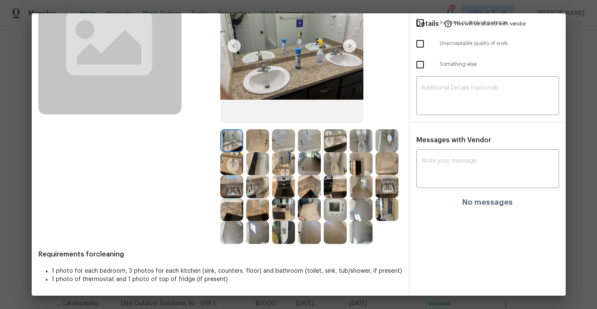
scroll to position [0, 0]
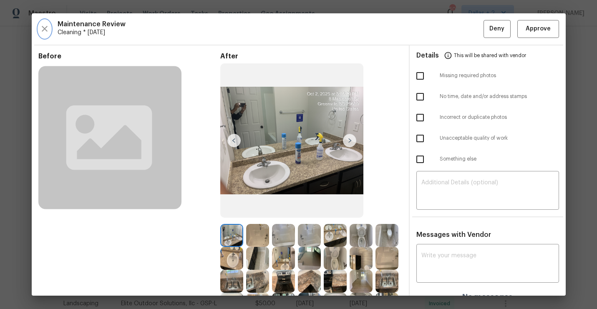
click at [40, 27] on icon "button" at bounding box center [45, 29] width 10 height 10
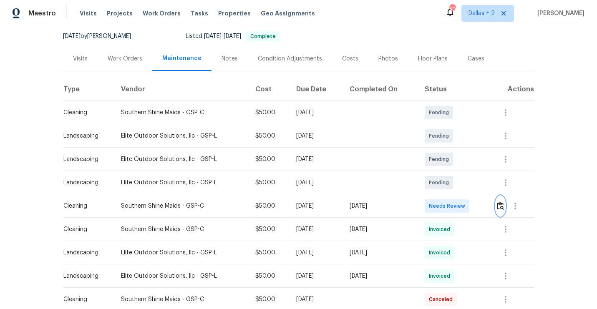
scroll to position [135, 0]
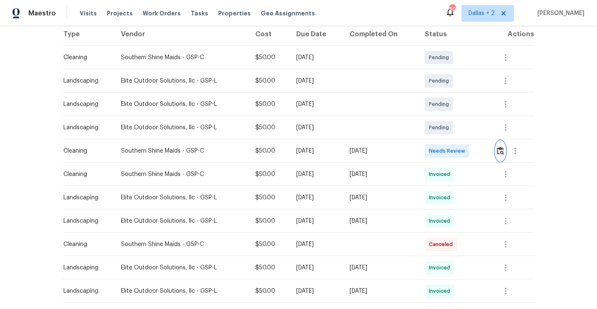
click at [502, 144] on button "button" at bounding box center [500, 151] width 10 height 20
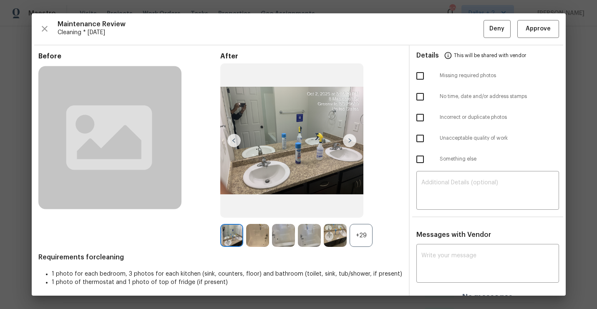
click at [367, 236] on div "+29" at bounding box center [360, 235] width 23 height 23
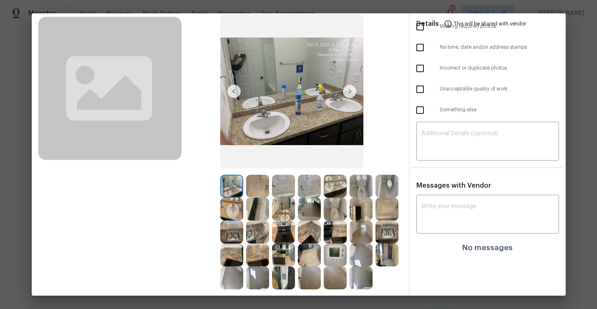
scroll to position [95, 0]
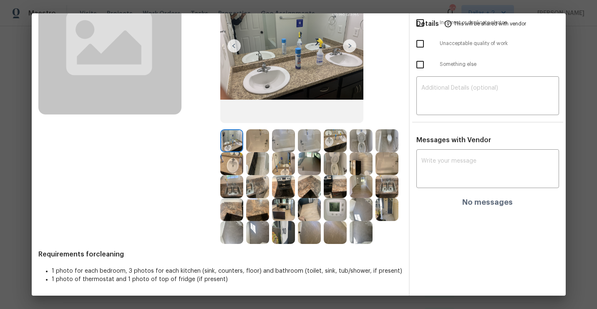
click at [257, 143] on img at bounding box center [257, 140] width 23 height 23
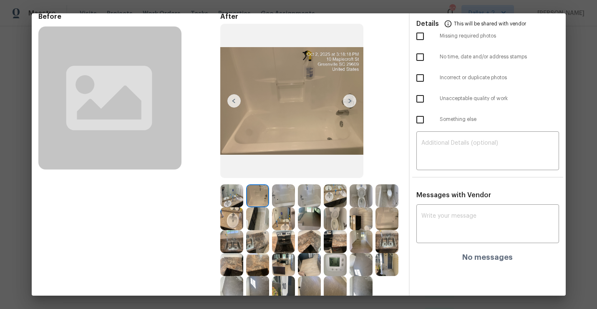
scroll to position [33, 0]
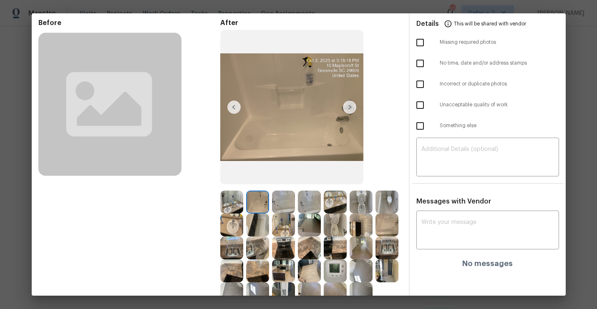
click at [347, 108] on img at bounding box center [349, 106] width 13 height 13
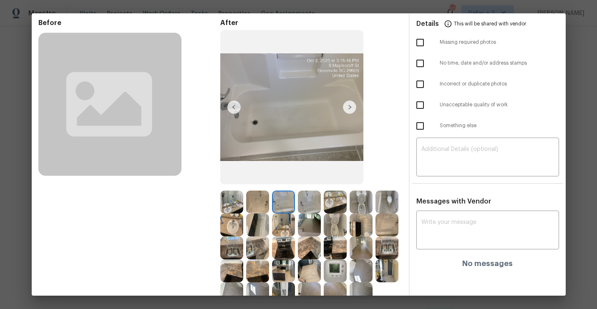
click at [349, 108] on img at bounding box center [349, 106] width 13 height 13
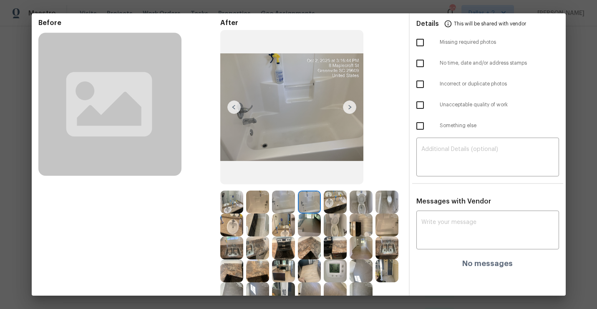
click at [349, 108] on img at bounding box center [349, 106] width 13 height 13
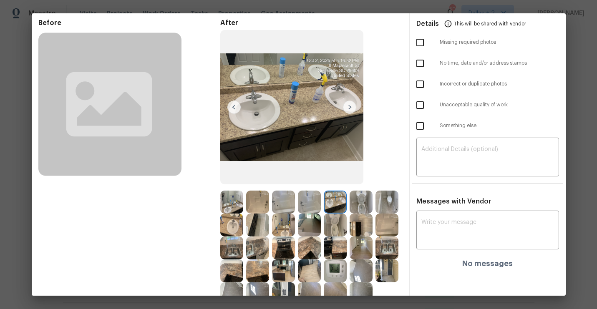
click at [349, 108] on img at bounding box center [349, 106] width 13 height 13
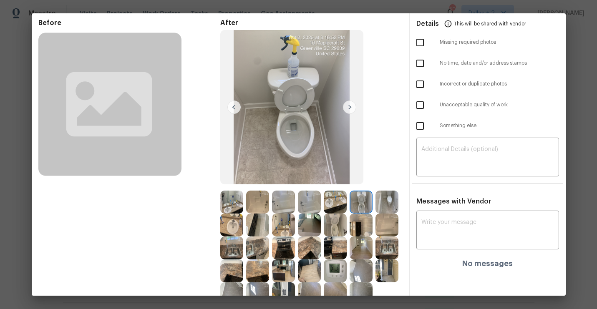
click at [349, 108] on img at bounding box center [349, 106] width 13 height 13
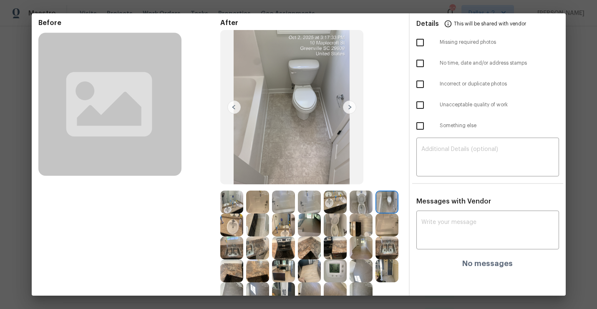
click at [358, 203] on img at bounding box center [360, 202] width 23 height 23
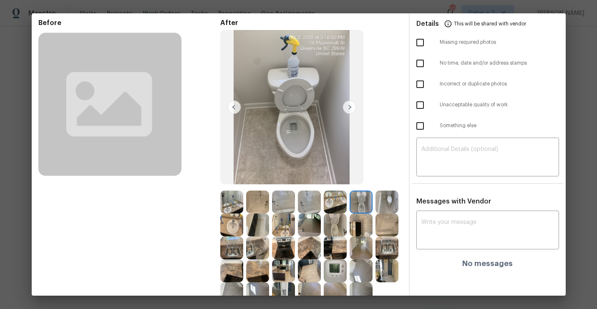
click at [336, 201] on img at bounding box center [335, 202] width 23 height 23
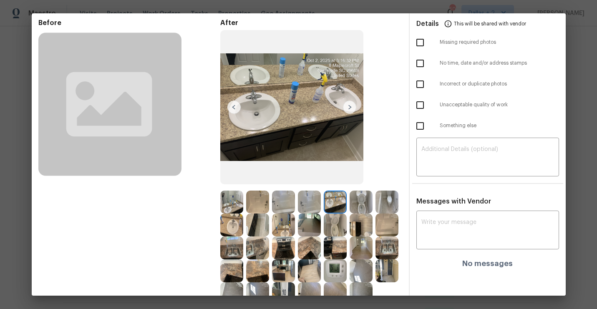
click at [348, 113] on img at bounding box center [349, 106] width 13 height 13
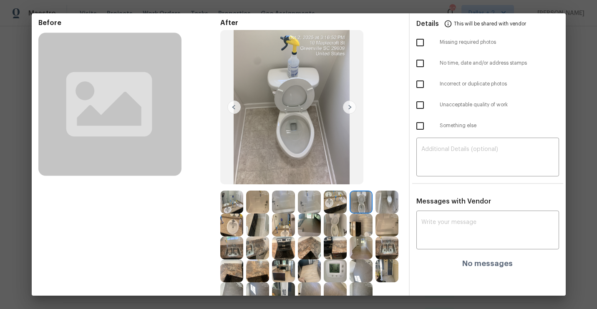
click at [348, 113] on img at bounding box center [349, 106] width 13 height 13
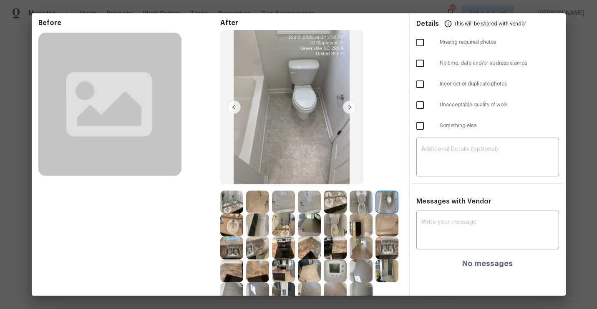
click at [348, 113] on img at bounding box center [349, 106] width 13 height 13
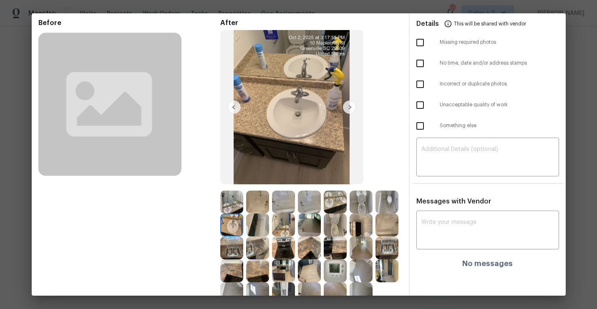
click at [348, 113] on img at bounding box center [349, 106] width 13 height 13
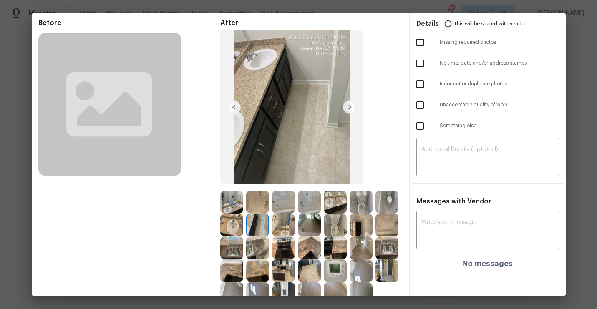
click at [348, 113] on img at bounding box center [349, 106] width 13 height 13
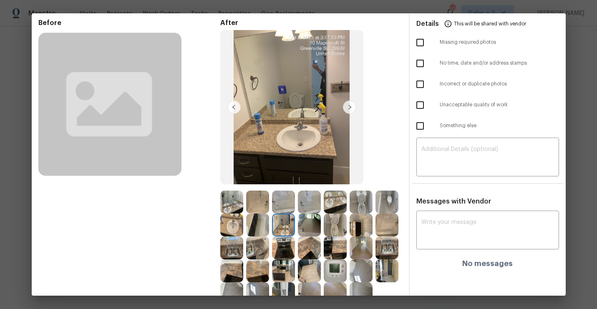
click at [348, 113] on img at bounding box center [349, 106] width 13 height 13
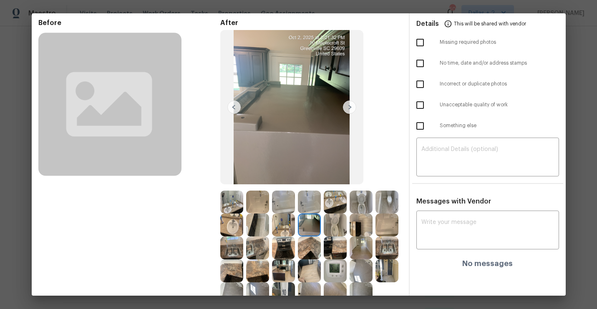
click at [348, 113] on img at bounding box center [349, 106] width 13 height 13
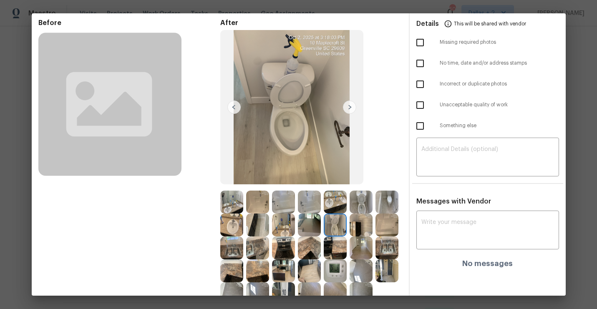
click at [348, 113] on img at bounding box center [349, 106] width 13 height 13
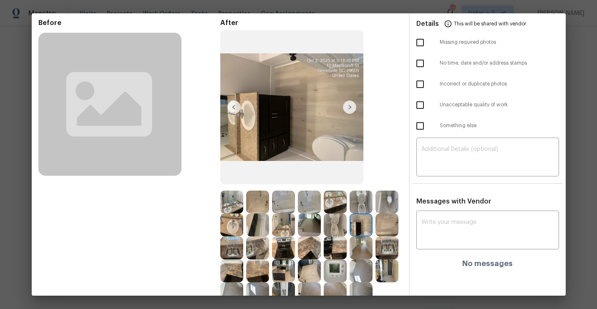
click at [348, 113] on img at bounding box center [349, 106] width 13 height 13
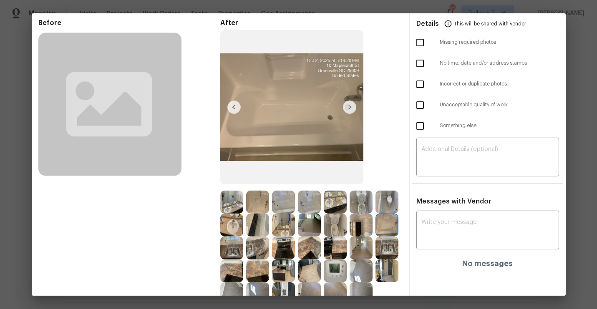
click at [348, 113] on img at bounding box center [349, 106] width 13 height 13
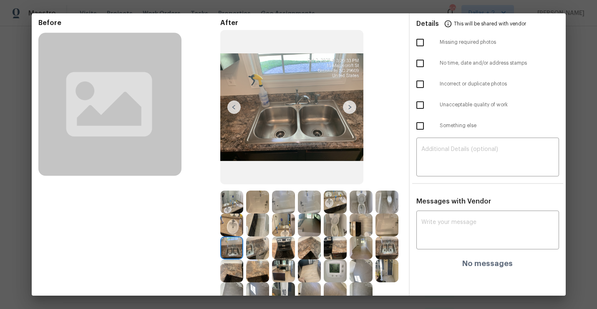
click at [348, 113] on img at bounding box center [349, 106] width 13 height 13
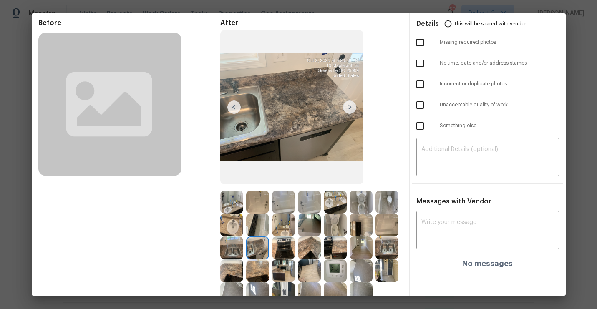
click at [348, 113] on img at bounding box center [349, 106] width 13 height 13
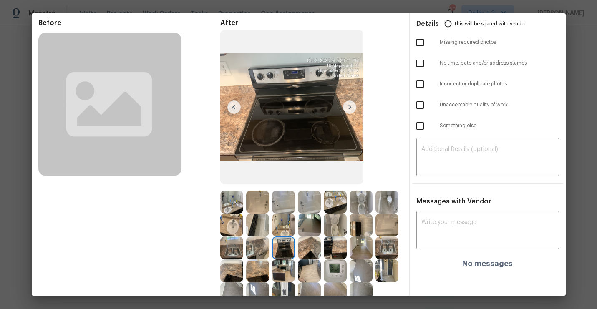
click at [348, 113] on img at bounding box center [349, 106] width 13 height 13
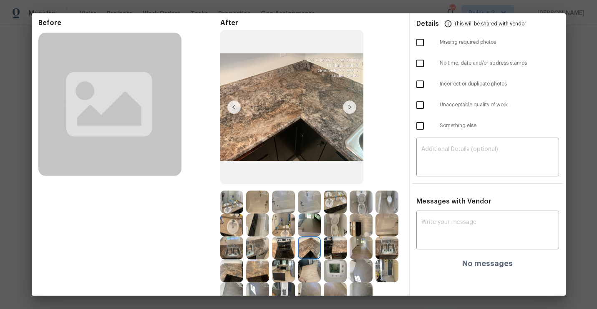
click at [348, 113] on img at bounding box center [349, 106] width 13 height 13
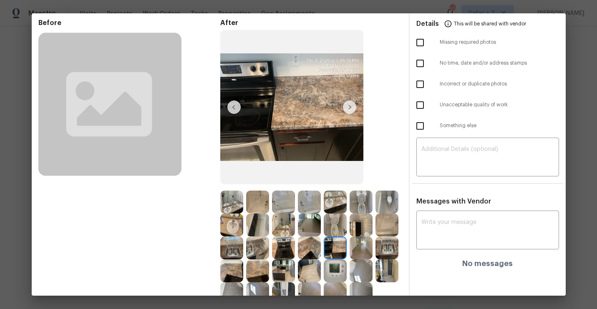
click at [348, 111] on img at bounding box center [349, 106] width 13 height 13
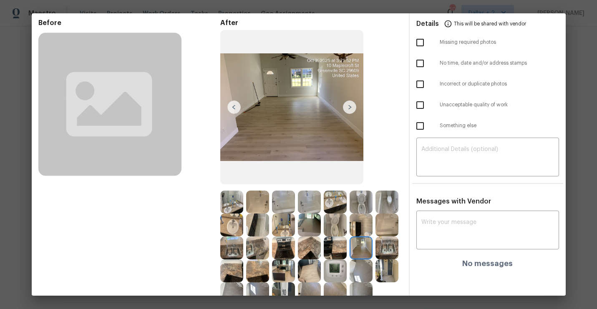
click at [348, 111] on img at bounding box center [349, 106] width 13 height 13
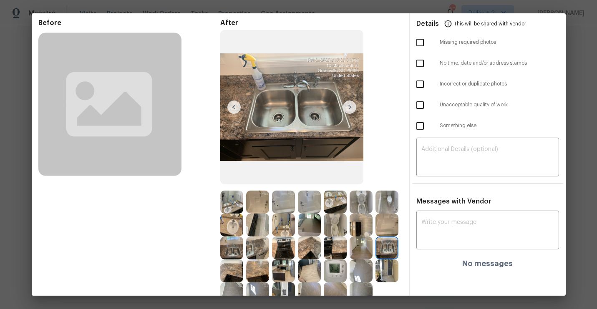
click at [348, 111] on img at bounding box center [349, 106] width 13 height 13
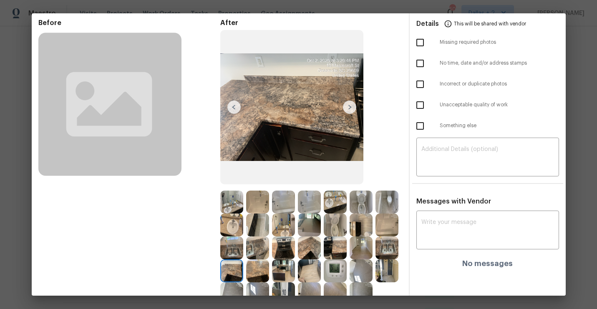
click at [348, 111] on img at bounding box center [349, 106] width 13 height 13
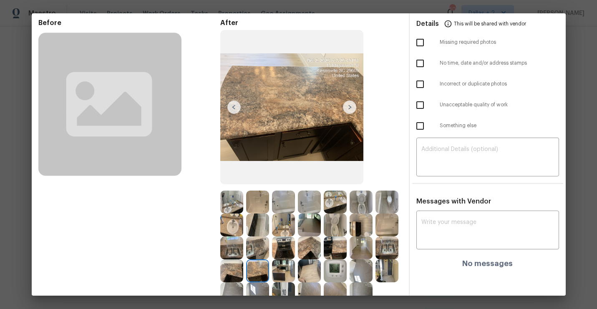
click at [348, 111] on img at bounding box center [349, 106] width 13 height 13
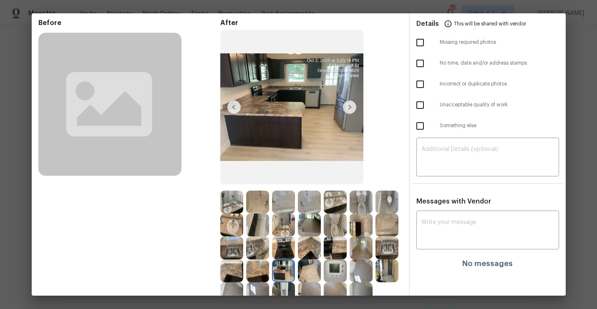
click at [348, 111] on img at bounding box center [349, 106] width 13 height 13
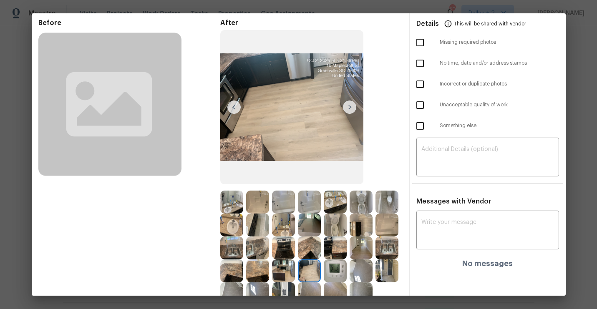
click at [348, 111] on img at bounding box center [349, 106] width 13 height 13
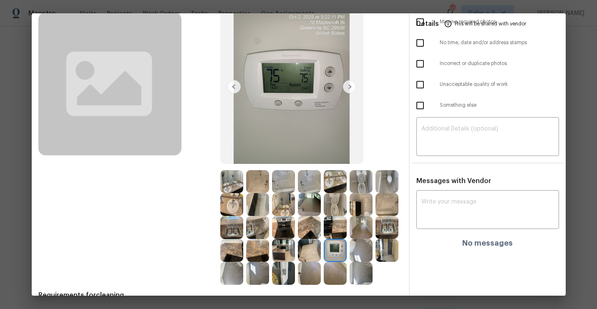
scroll to position [58, 0]
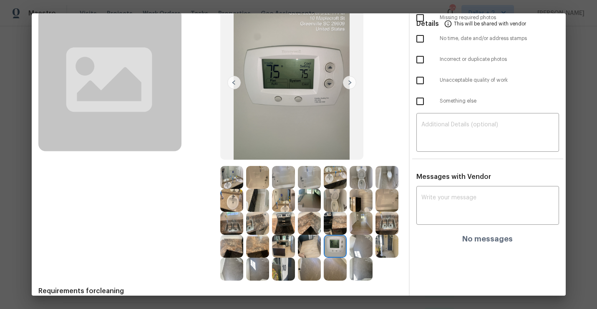
click at [349, 81] on img at bounding box center [349, 82] width 13 height 13
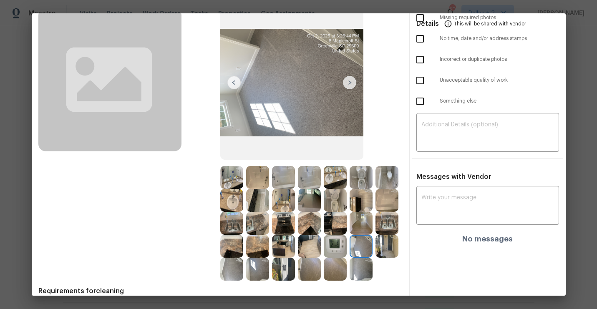
click at [349, 81] on img at bounding box center [349, 82] width 13 height 13
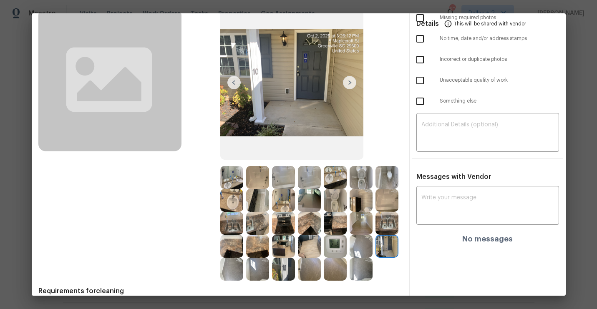
click at [349, 81] on img at bounding box center [349, 82] width 13 height 13
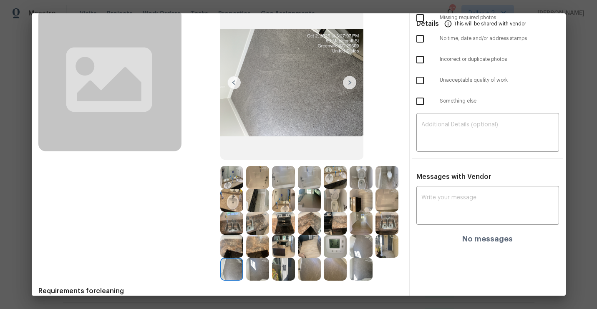
click at [349, 81] on img at bounding box center [349, 82] width 13 height 13
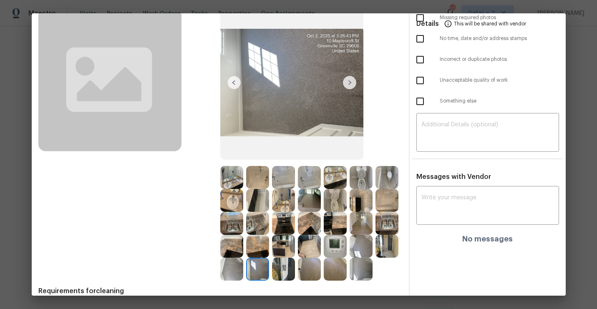
click at [349, 81] on img at bounding box center [349, 82] width 13 height 13
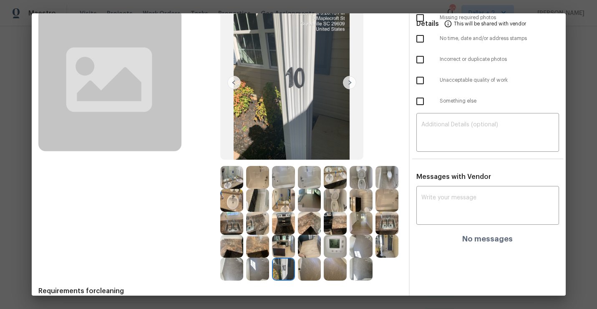
click at [349, 81] on img at bounding box center [349, 82] width 13 height 13
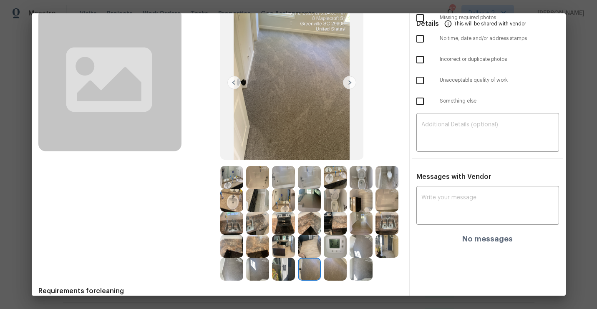
click at [349, 81] on img at bounding box center [349, 82] width 13 height 13
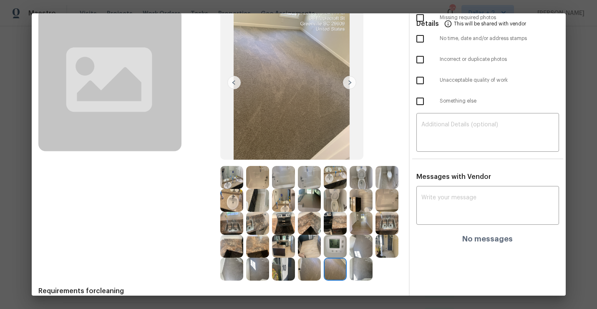
click at [349, 81] on img at bounding box center [349, 82] width 13 height 13
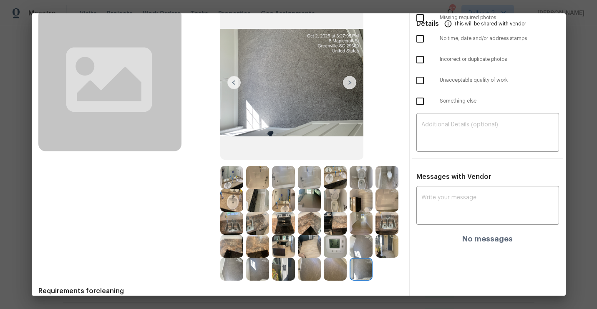
click at [229, 174] on img at bounding box center [231, 177] width 23 height 23
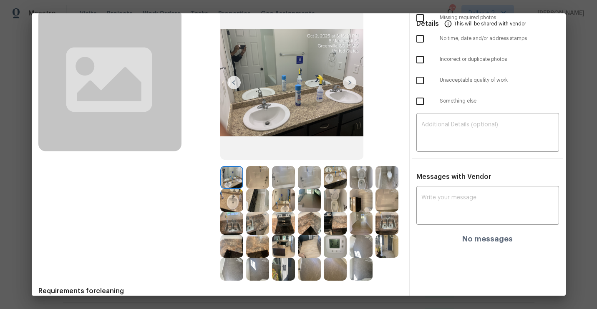
click at [355, 82] on img at bounding box center [349, 82] width 13 height 13
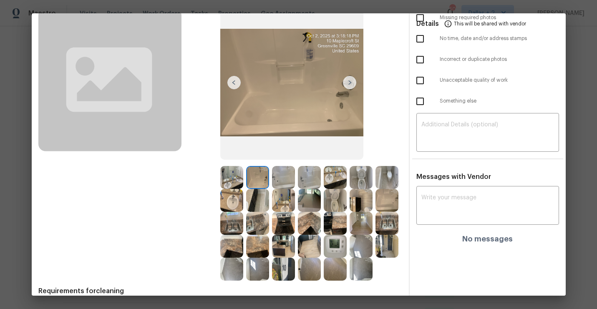
click at [351, 82] on img at bounding box center [349, 82] width 13 height 13
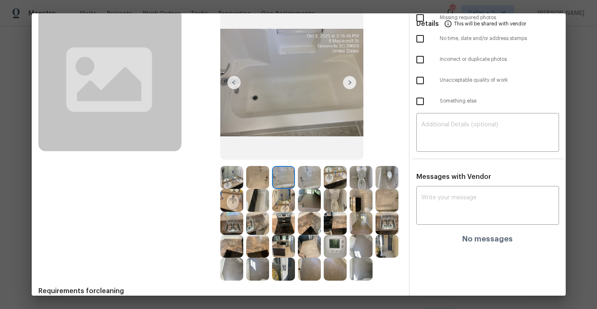
click at [351, 82] on img at bounding box center [349, 82] width 13 height 13
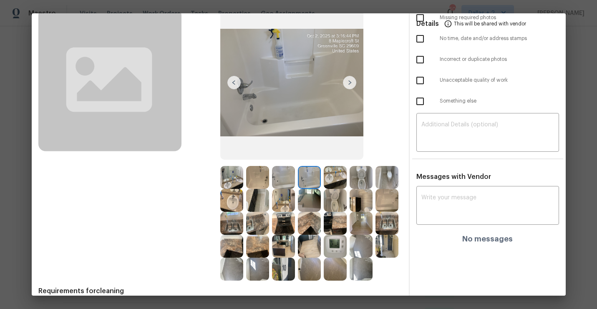
click at [351, 82] on img at bounding box center [349, 82] width 13 height 13
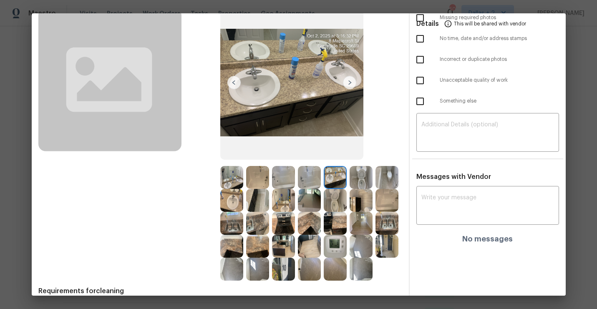
click at [351, 82] on img at bounding box center [349, 82] width 13 height 13
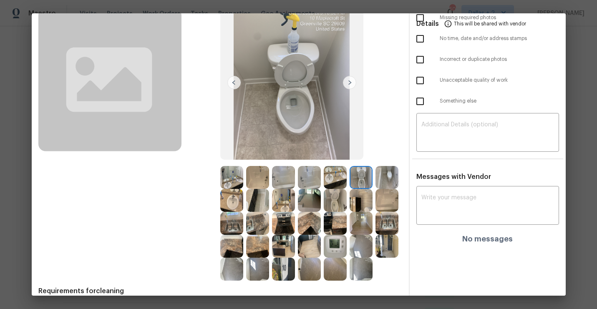
click at [351, 82] on img at bounding box center [349, 82] width 13 height 13
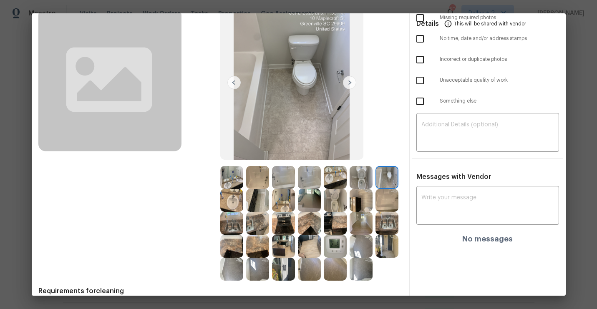
click at [351, 82] on img at bounding box center [349, 82] width 13 height 13
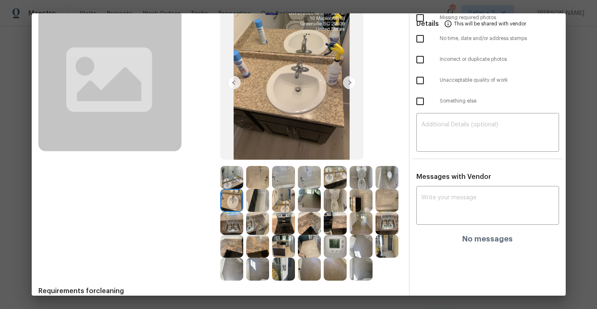
click at [351, 82] on img at bounding box center [349, 82] width 13 height 13
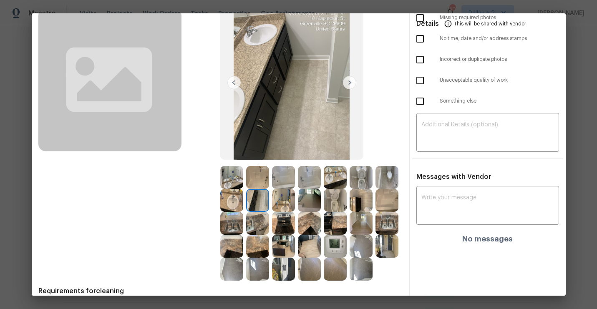
click at [351, 82] on img at bounding box center [349, 82] width 13 height 13
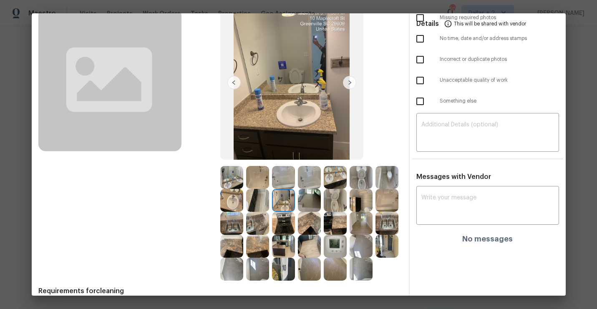
click at [351, 82] on img at bounding box center [349, 82] width 13 height 13
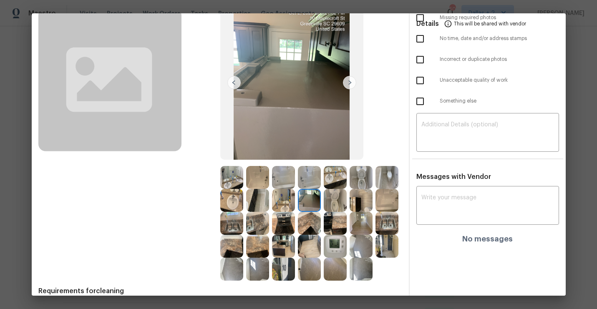
click at [351, 82] on img at bounding box center [349, 82] width 13 height 13
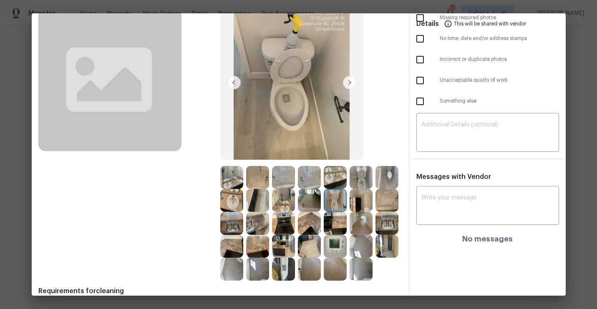
click at [351, 82] on img at bounding box center [349, 82] width 13 height 13
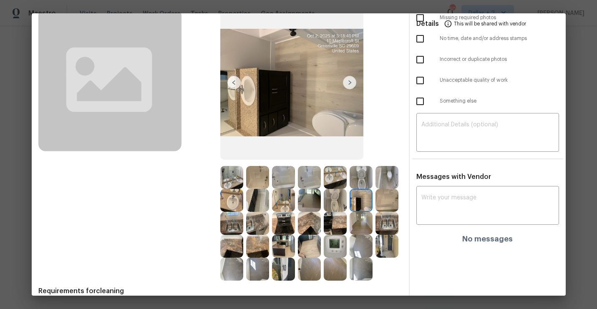
click at [351, 82] on img at bounding box center [349, 82] width 13 height 13
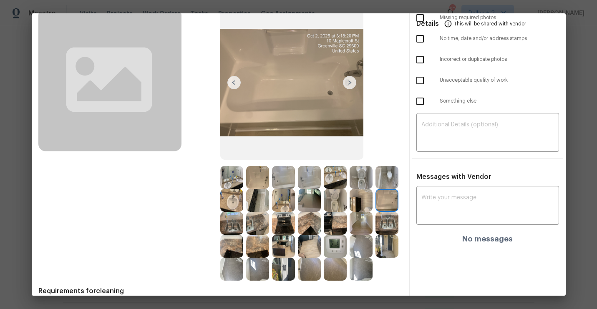
click at [351, 82] on img at bounding box center [349, 82] width 13 height 13
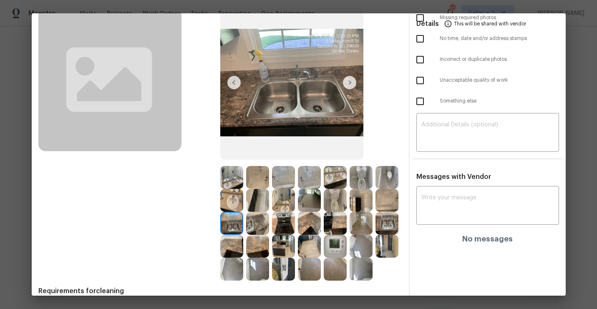
click at [351, 82] on img at bounding box center [349, 82] width 13 height 13
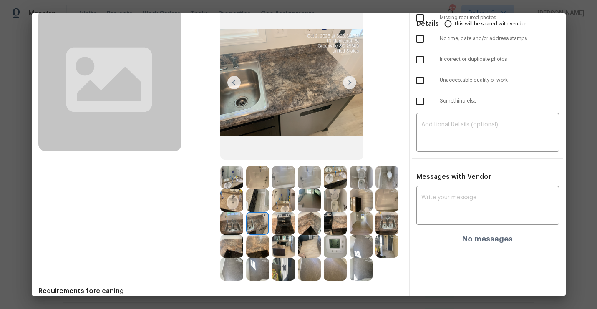
click at [351, 82] on img at bounding box center [349, 82] width 13 height 13
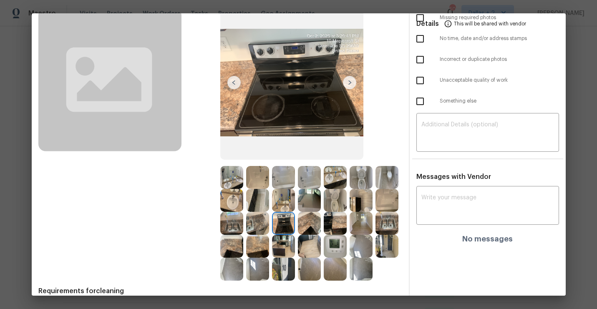
click at [351, 82] on img at bounding box center [349, 82] width 13 height 13
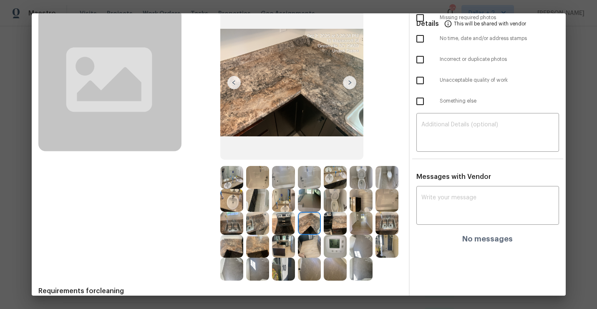
click at [351, 82] on img at bounding box center [349, 82] width 13 height 13
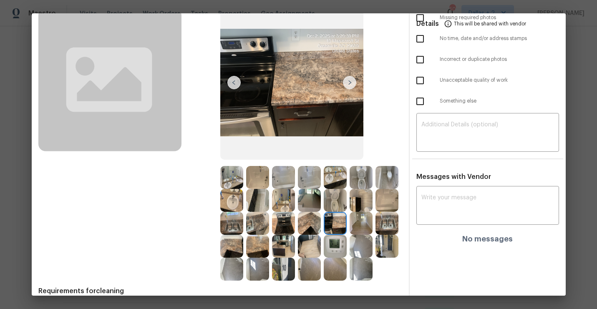
click at [351, 82] on img at bounding box center [349, 82] width 13 height 13
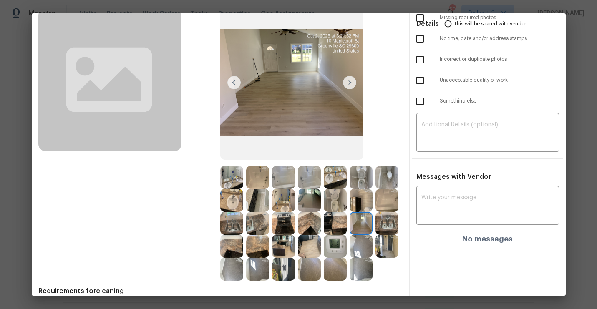
click at [351, 82] on img at bounding box center [349, 82] width 13 height 13
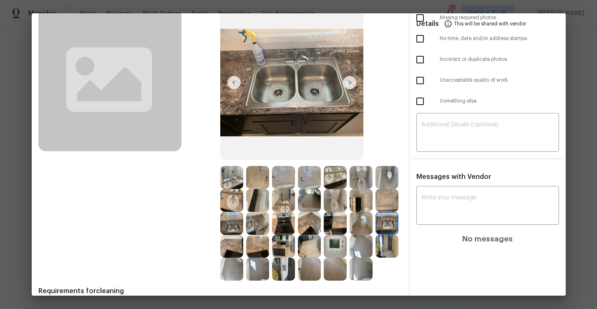
click at [351, 82] on img at bounding box center [349, 82] width 13 height 13
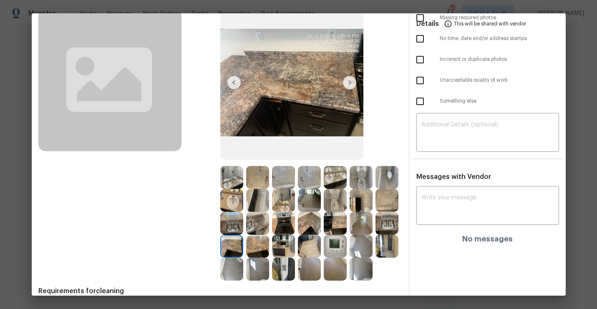
click at [351, 82] on img at bounding box center [349, 82] width 13 height 13
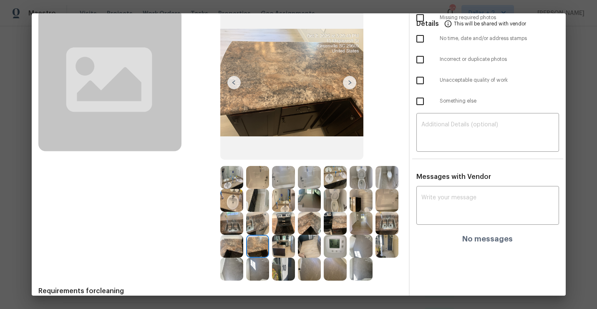
click at [351, 82] on img at bounding box center [349, 82] width 13 height 13
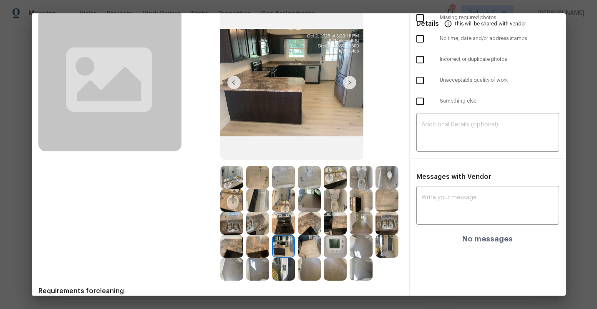
click at [351, 82] on img at bounding box center [349, 82] width 13 height 13
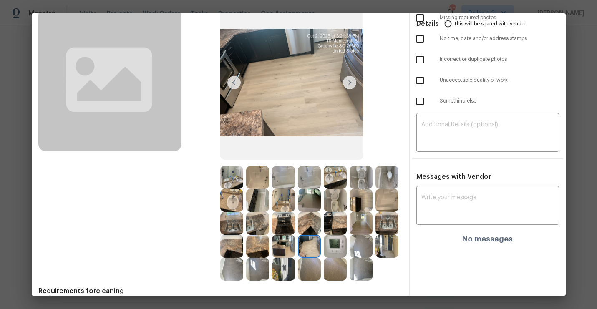
click at [351, 82] on img at bounding box center [349, 82] width 13 height 13
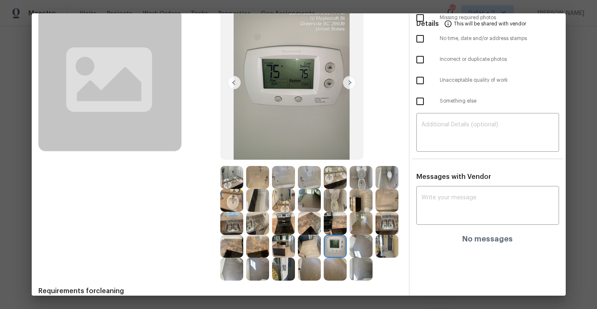
click at [351, 82] on img at bounding box center [349, 82] width 13 height 13
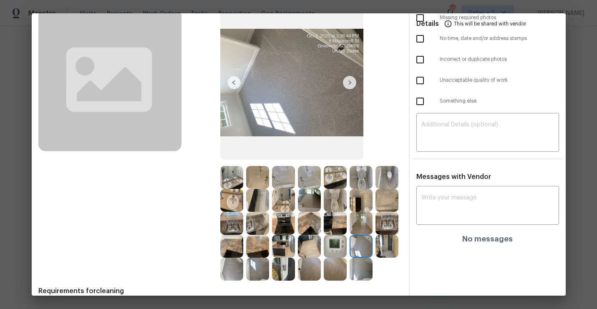
click at [351, 82] on img at bounding box center [349, 82] width 13 height 13
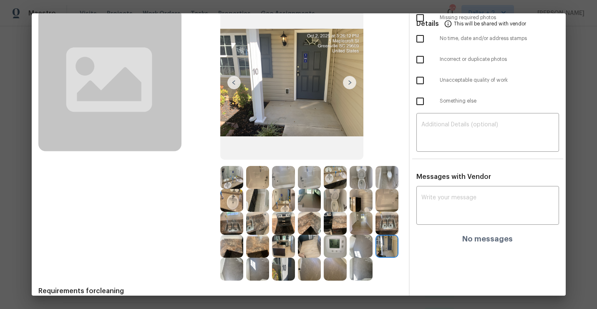
click at [351, 82] on img at bounding box center [349, 82] width 13 height 13
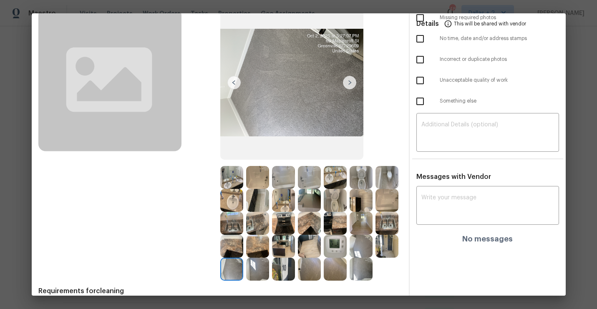
scroll to position [0, 0]
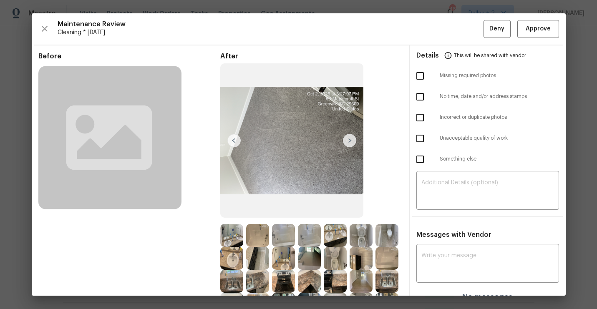
click at [259, 248] on img at bounding box center [257, 258] width 23 height 23
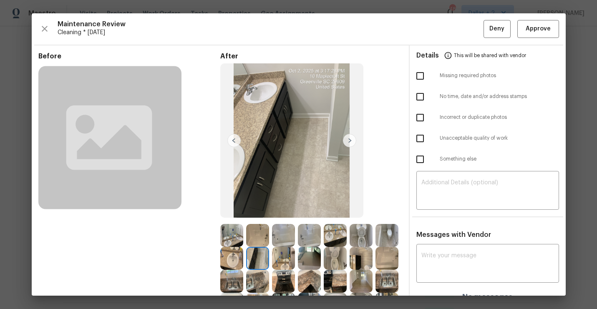
click at [260, 238] on img at bounding box center [257, 235] width 23 height 23
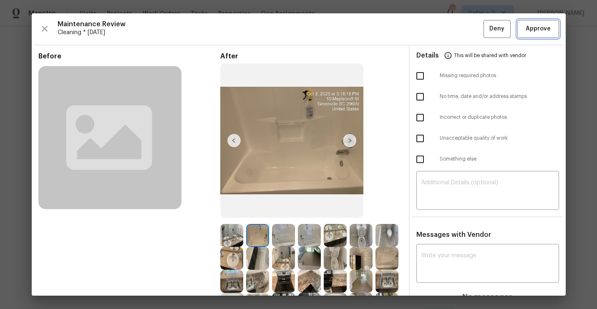
click at [531, 26] on span "Approve" at bounding box center [537, 29] width 25 height 10
